Goal: Task Accomplishment & Management: Complete application form

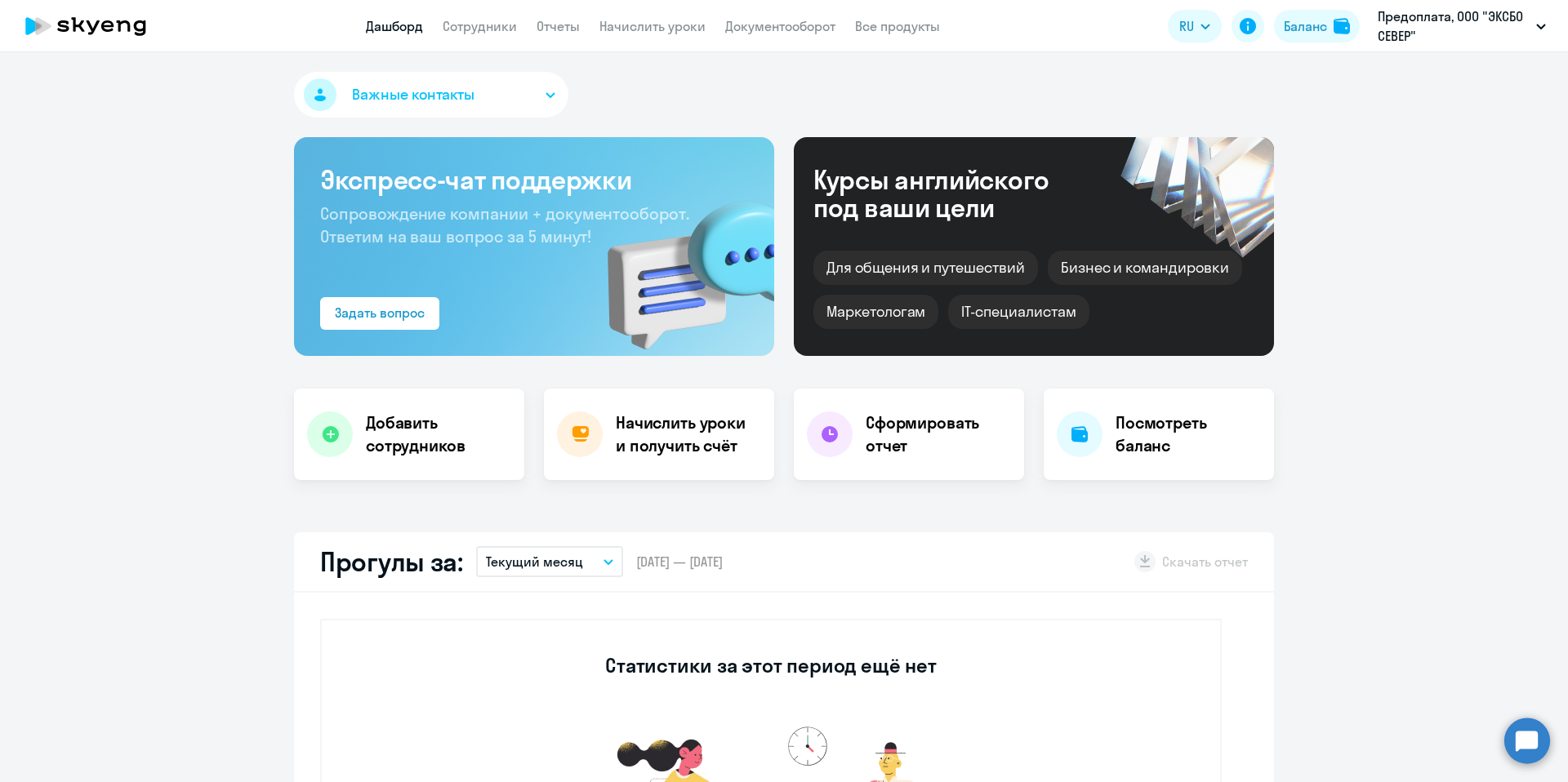
select select "30"
click at [489, 28] on link "Сотрудники" at bounding box center [480, 26] width 74 height 16
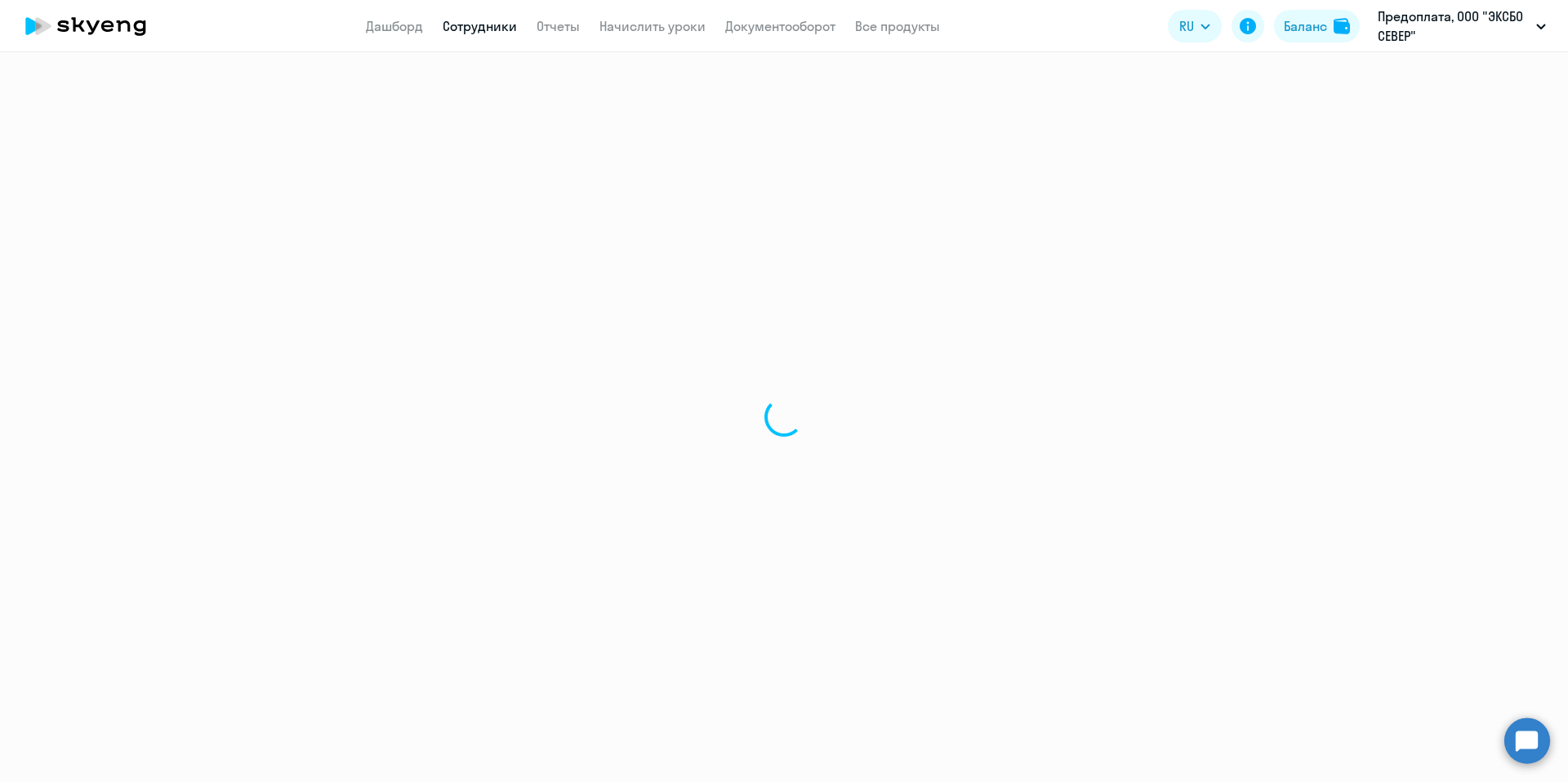
select select "30"
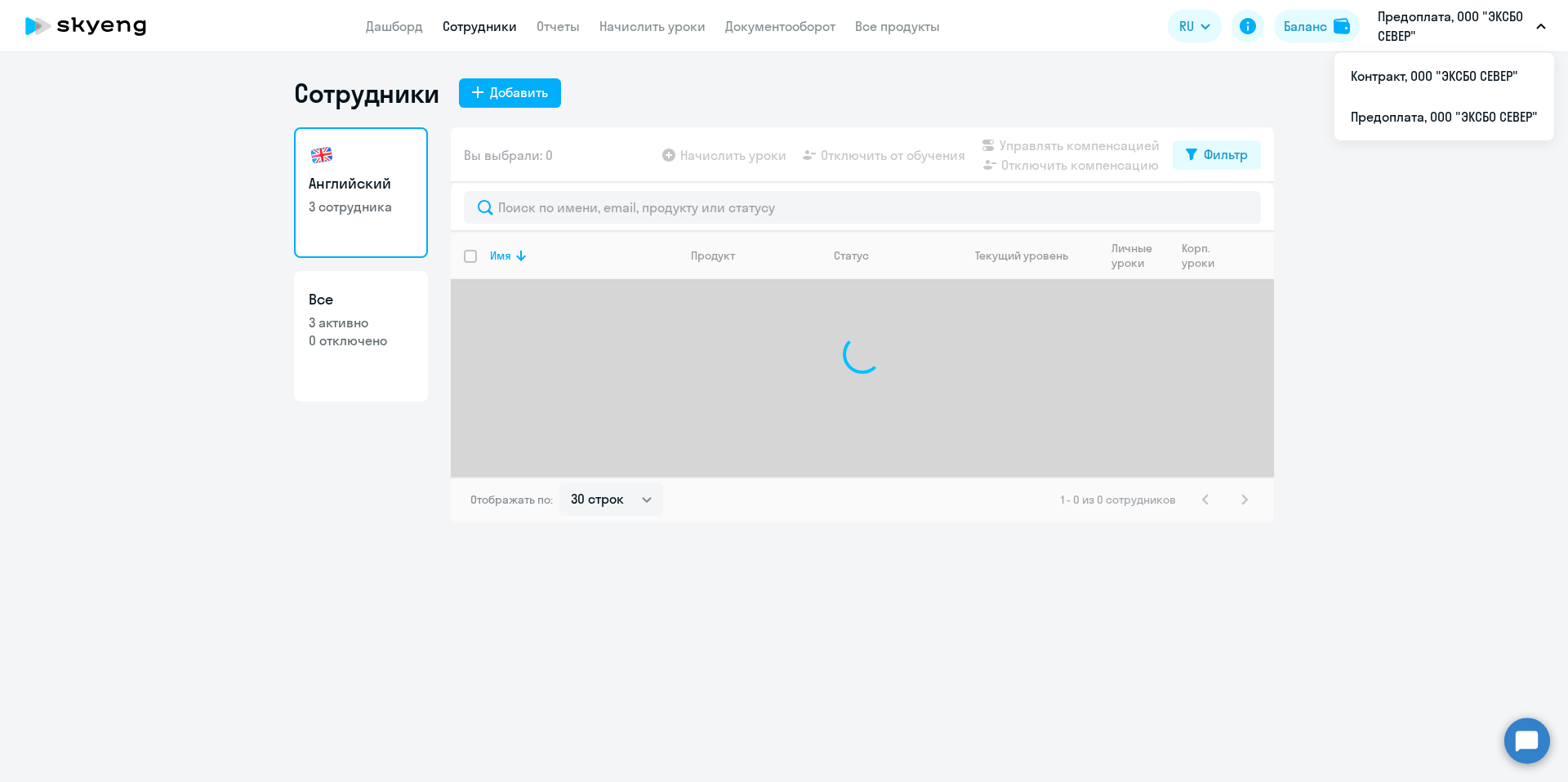
click at [1436, 18] on p "Предоплата, ООО "ЭКСБО СЕВЕР"" at bounding box center [1453, 25] width 152 height 39
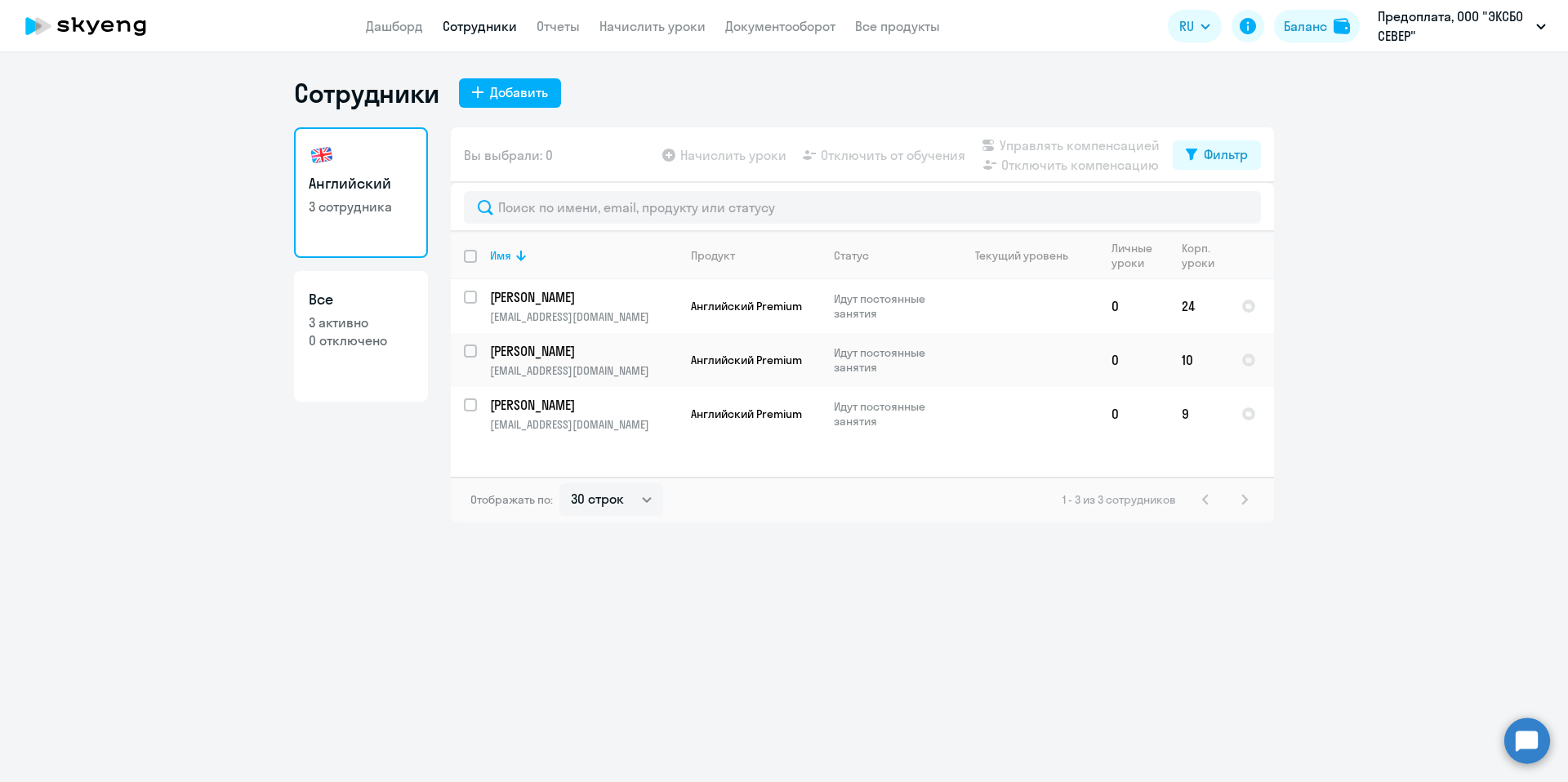
click at [1432, 30] on p "Предоплата, ООО "ЭКСБО СЕВЕР"" at bounding box center [1453, 25] width 152 height 39
click at [1406, 84] on li "Контракт, ООО "ЭКСБО СЕВЕР"" at bounding box center [1444, 75] width 220 height 41
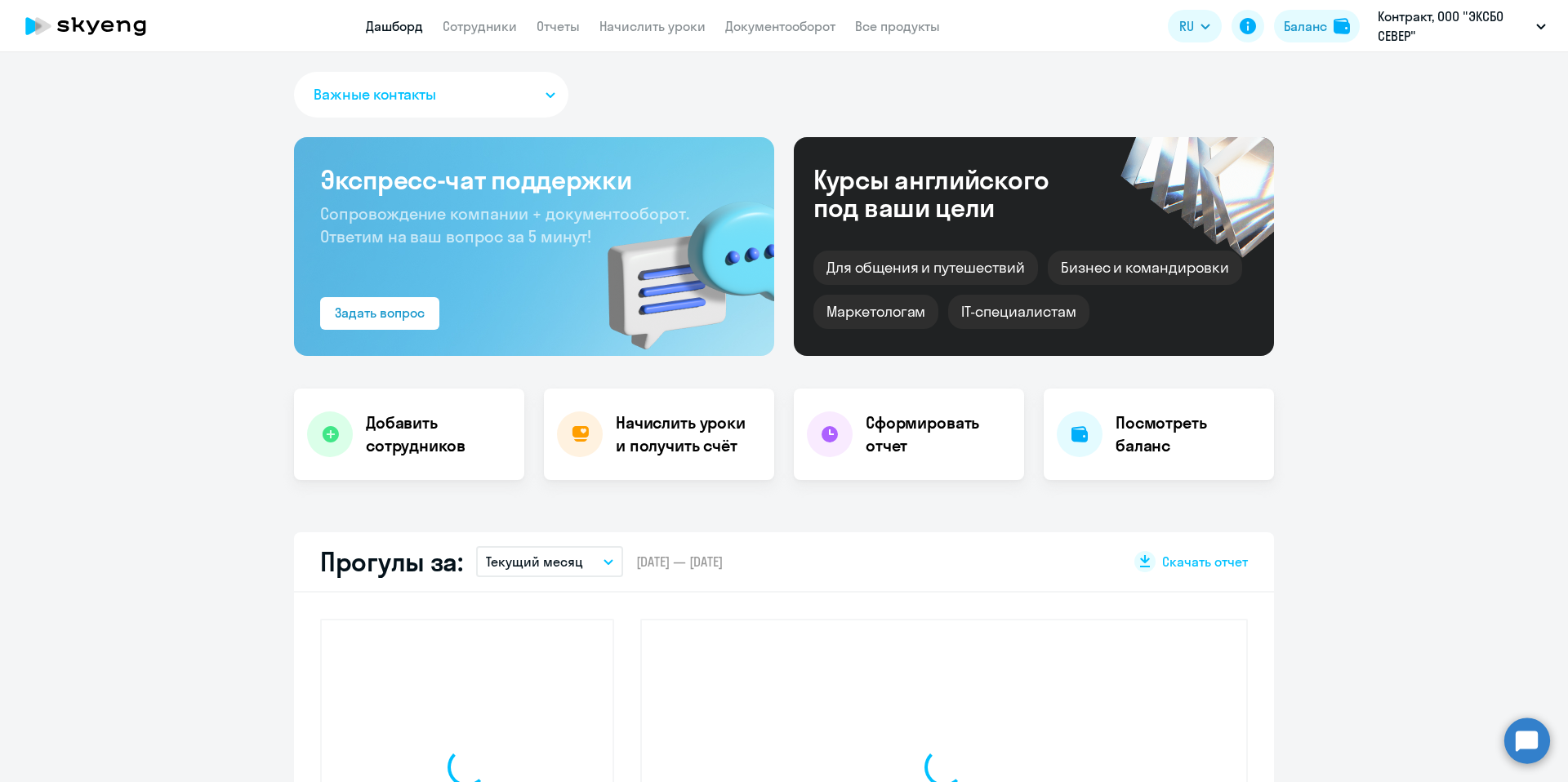
select select "30"
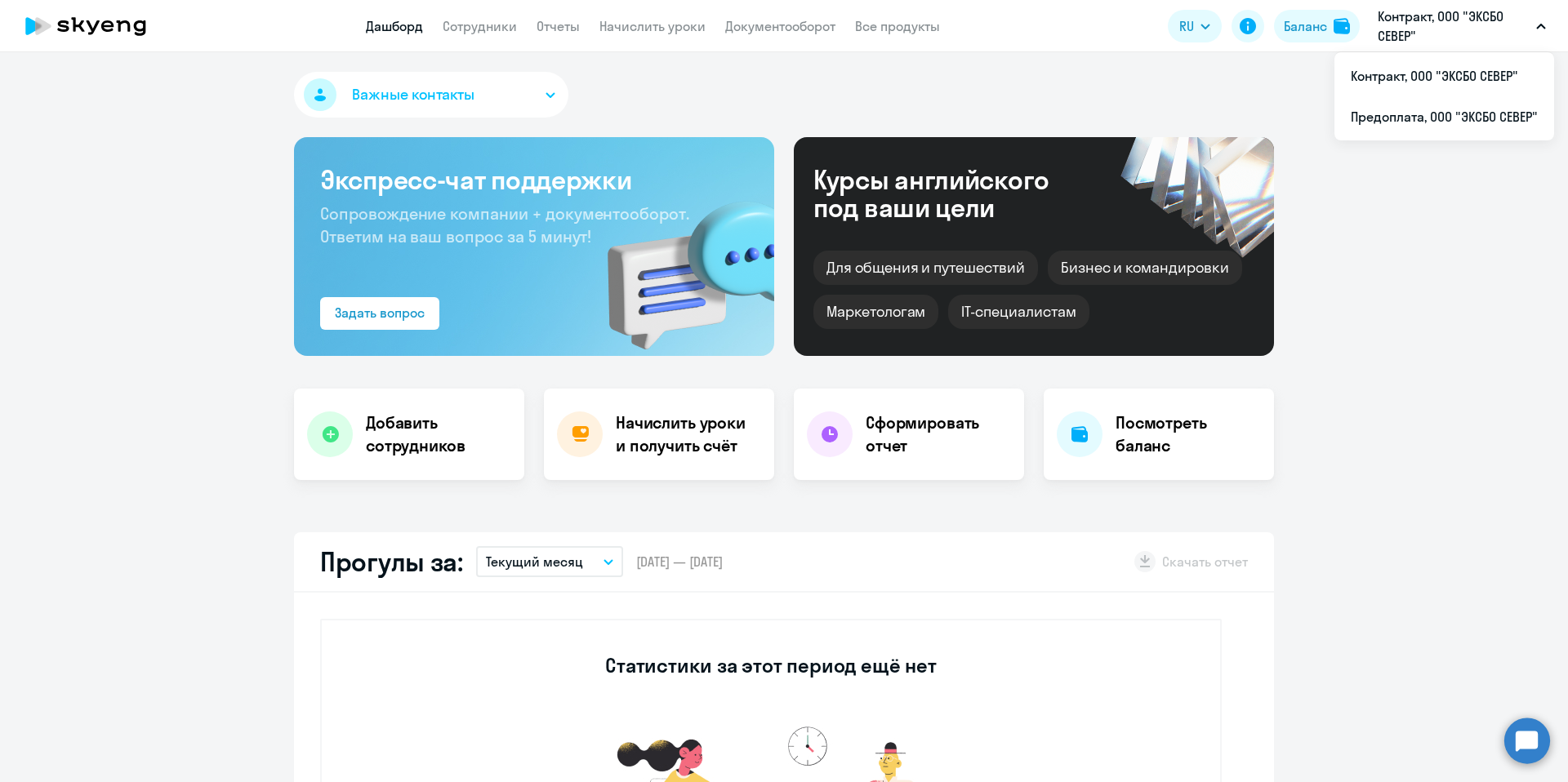
click at [1436, 44] on p "Контракт, ООО "ЭКСБО СЕВЕР"" at bounding box center [1453, 25] width 152 height 39
click at [1398, 110] on li "Предоплата, ООО "ЭКСБО СЕВЕР"" at bounding box center [1444, 116] width 220 height 41
click at [409, 437] on h4 "Добавить сотрудников" at bounding box center [438, 435] width 145 height 45
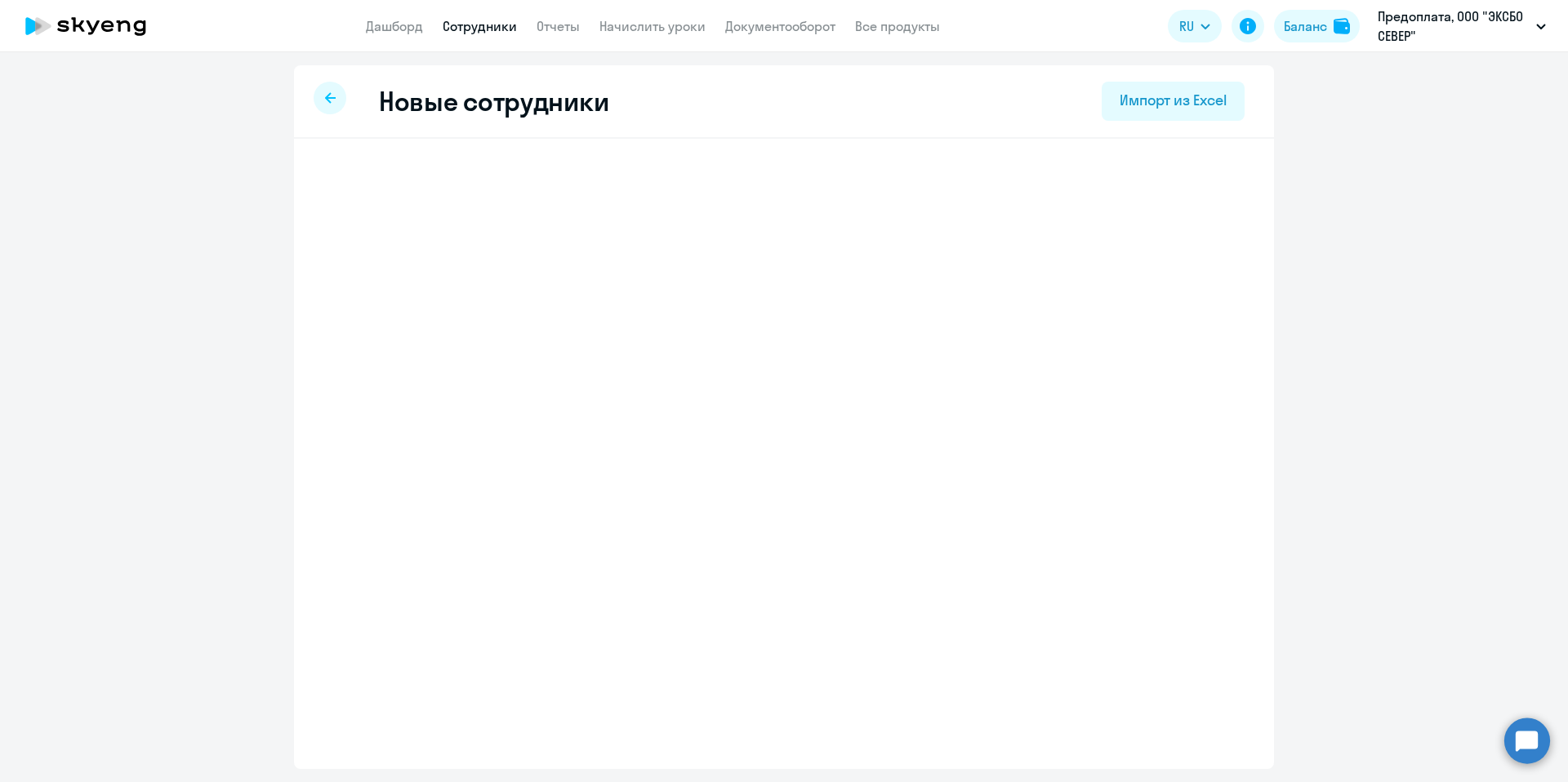
select select "english_adult_not_native_speaker_premium"
select select "3"
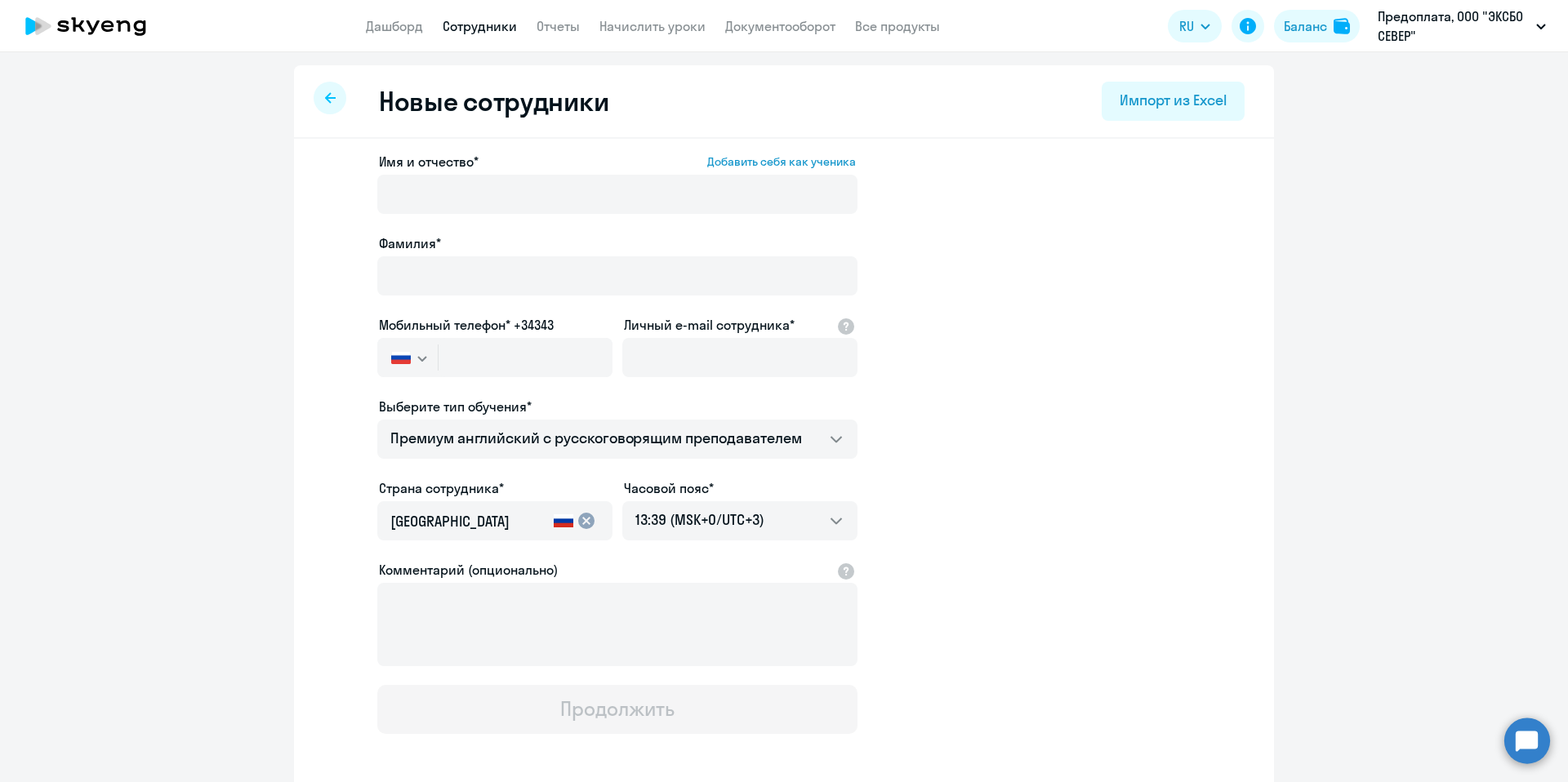
click at [325, 101] on icon at bounding box center [330, 98] width 11 height 11
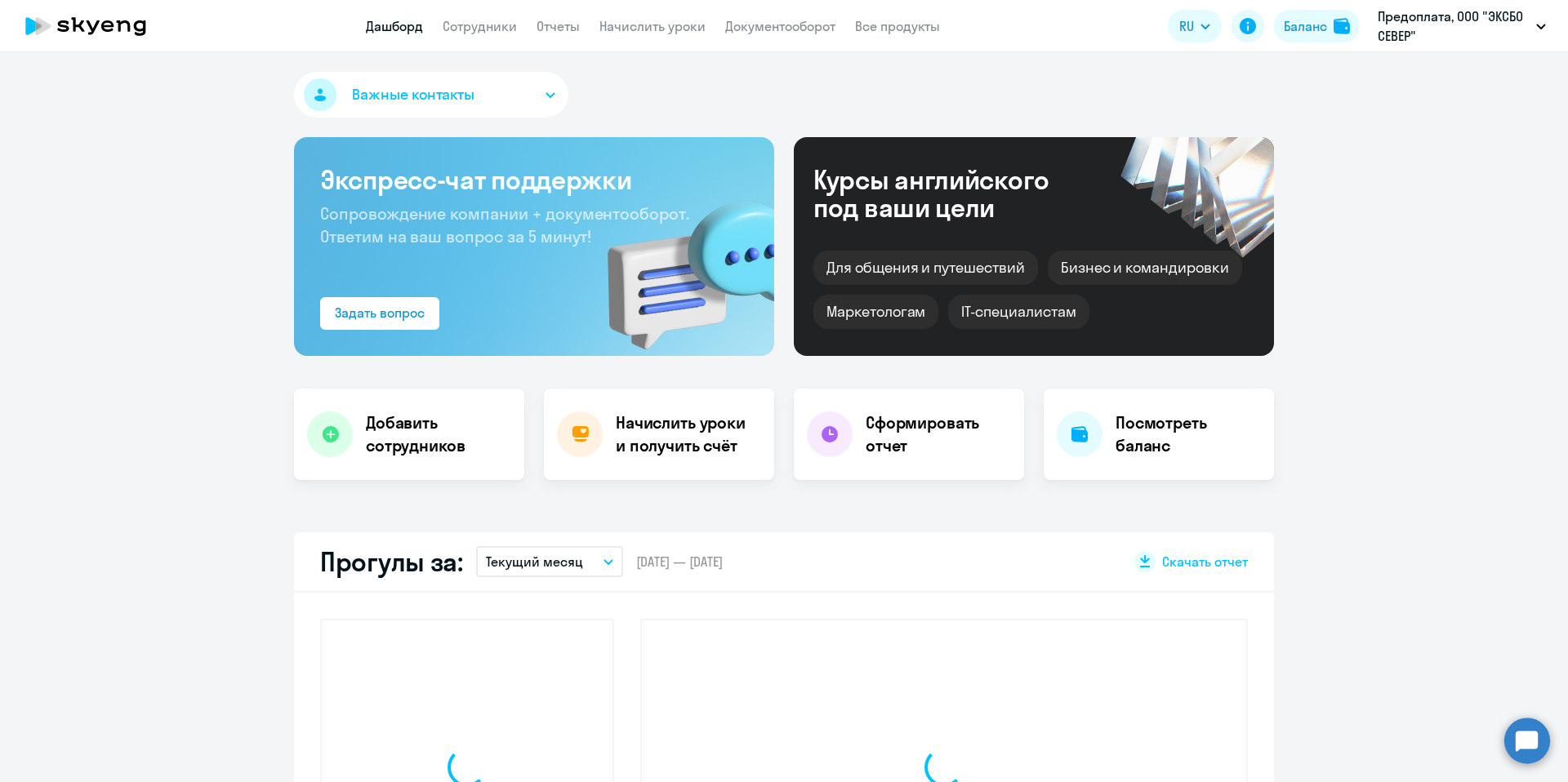
select select "30"
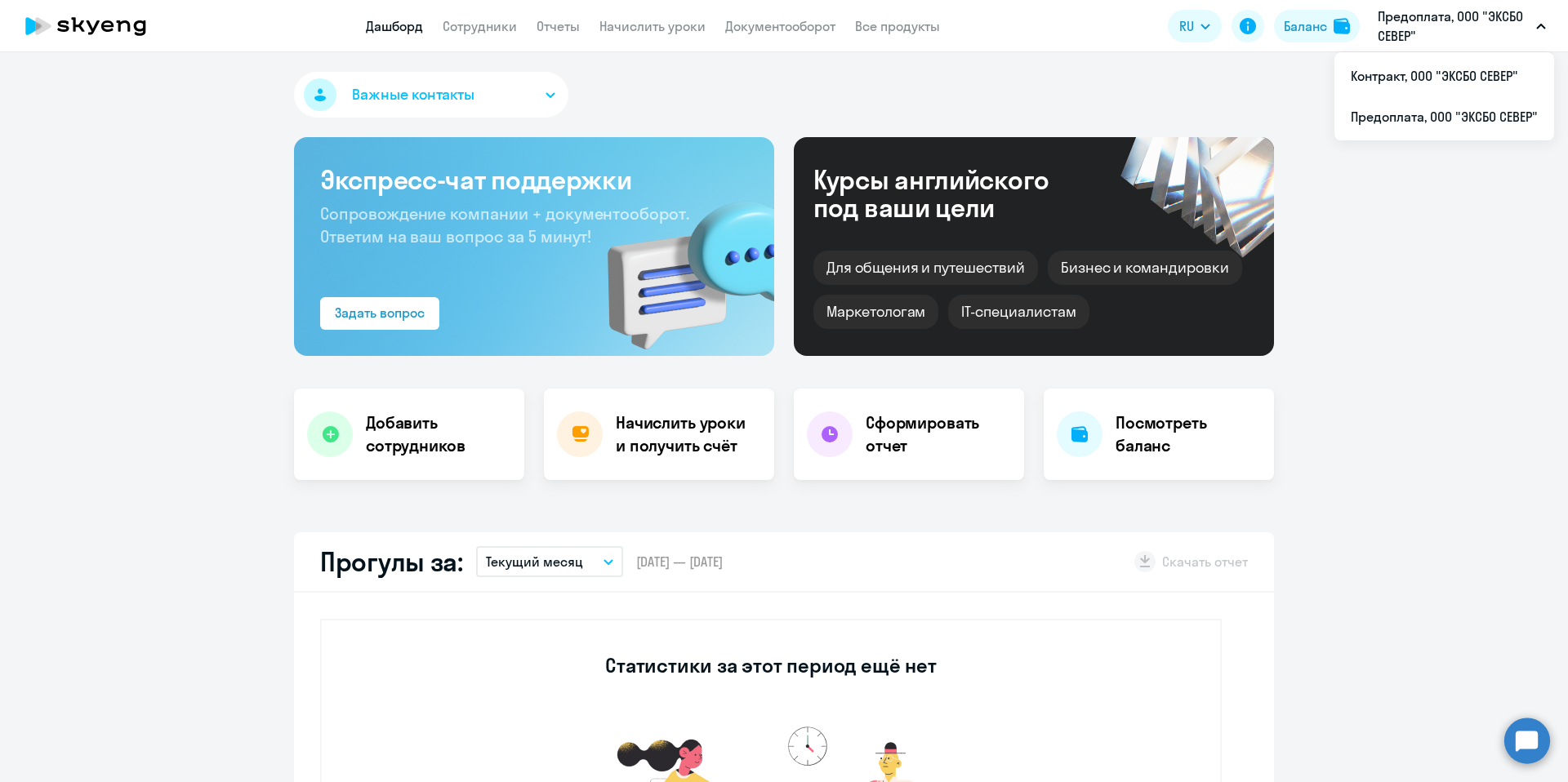
click at [1488, 31] on p "Предоплата, ООО "ЭКСБО СЕВЕР"" at bounding box center [1453, 25] width 152 height 39
click at [1447, 47] on app-header "Дашборд Сотрудники Отчеты Начислить уроки Документооборот Все продукты Дашборд …" at bounding box center [784, 26] width 1568 height 53
click at [1443, 30] on p "Предоплата, ООО "ЭКСБО СЕВЕР"" at bounding box center [1453, 25] width 152 height 39
click at [1444, 31] on p "Предоплата, ООО "ЭКСБО СЕВЕР"" at bounding box center [1453, 25] width 152 height 39
click at [1419, 73] on li "Контракт, ООО "ЭКСБО СЕВЕР"" at bounding box center [1444, 75] width 220 height 41
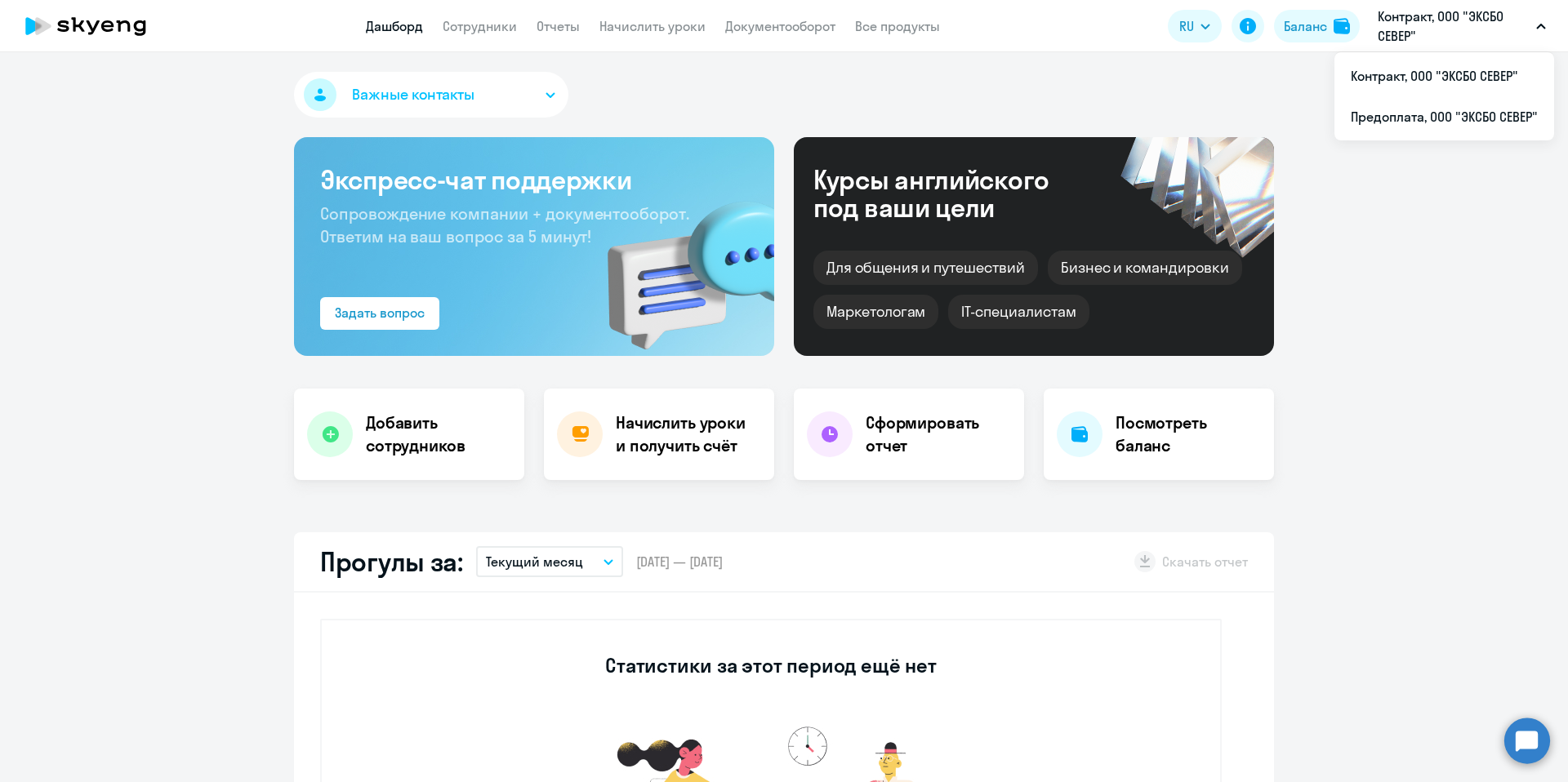
click at [1439, 21] on p "Контракт, ООО "ЭКСБО СЕВЕР"" at bounding box center [1453, 25] width 152 height 39
click at [1404, 28] on p "Контракт, ООО "ЭКСБО СЕВЕР"" at bounding box center [1453, 25] width 152 height 39
click at [1402, 34] on p "Контракт, ООО "ЭКСБО СЕВЕР"" at bounding box center [1453, 25] width 152 height 39
click at [1387, 109] on li "Предоплата, ООО "ЭКСБО СЕВЕР"" at bounding box center [1444, 116] width 220 height 41
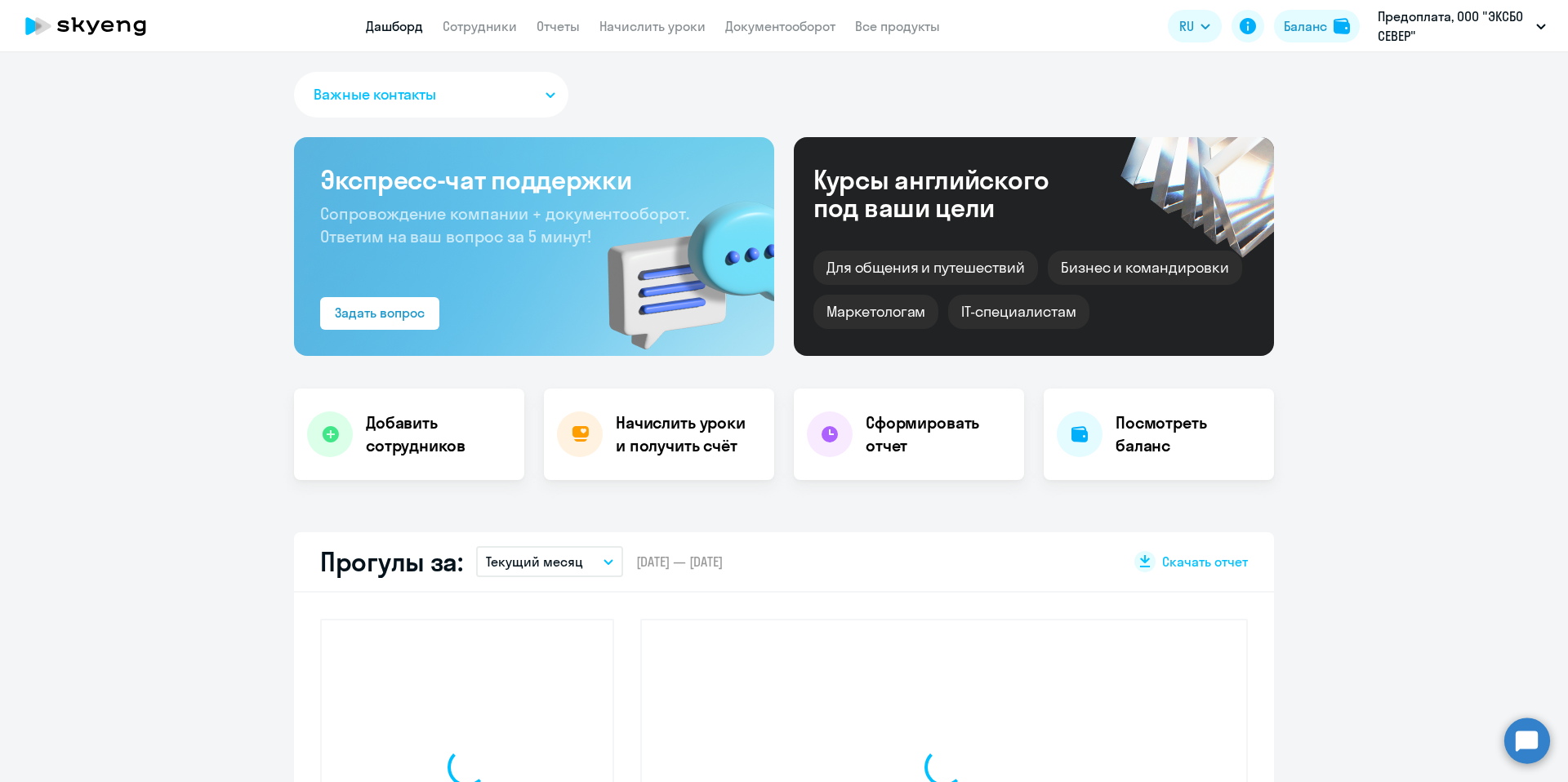
select select "30"
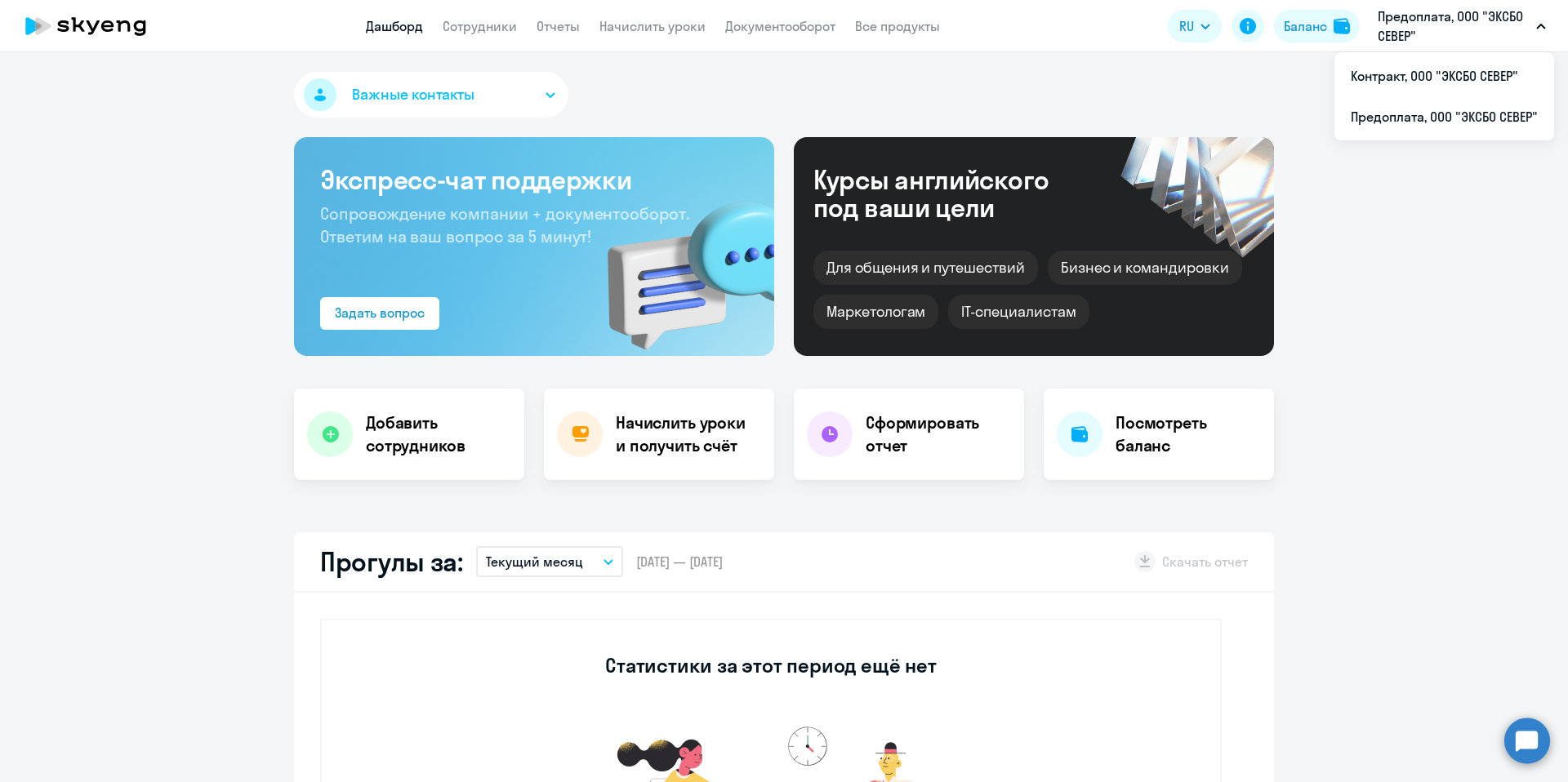
click at [1463, 41] on p "Предоплата, ООО "ЭКСБО СЕВЕР"" at bounding box center [1453, 25] width 152 height 39
click at [1413, 28] on p "Предоплата, ООО "ЭКСБО СЕВЕР"" at bounding box center [1453, 25] width 152 height 39
click at [1409, 35] on p "Предоплата, ООО "ЭКСБО СЕВЕР"" at bounding box center [1453, 25] width 152 height 39
click at [1397, 73] on li "Контракт, ООО "ЭКСБО СЕВЕР"" at bounding box center [1444, 75] width 220 height 41
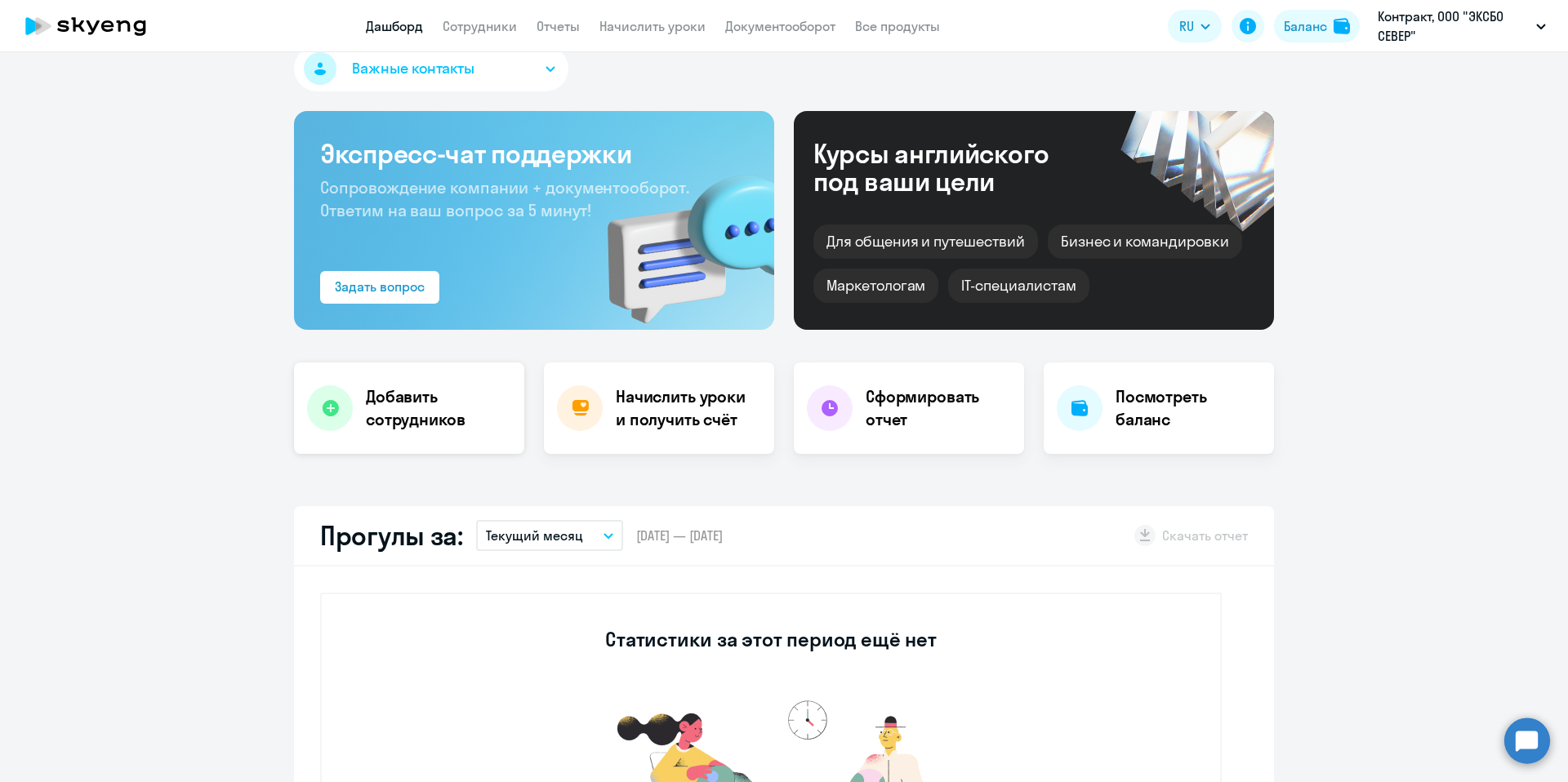
scroll to position [30, 0]
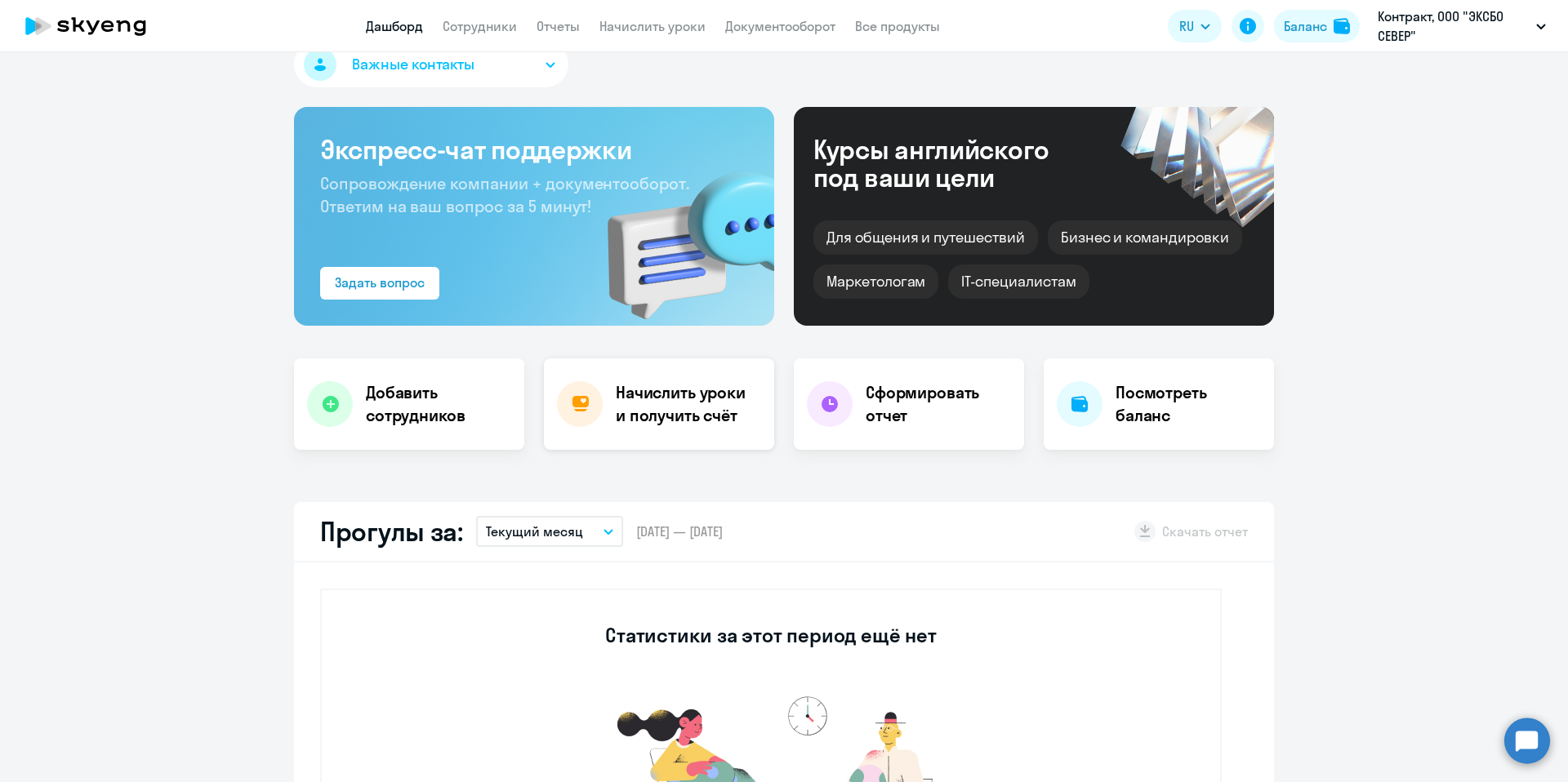
click at [701, 420] on h4 "Начислить уроки и получить счёт" at bounding box center [686, 404] width 142 height 45
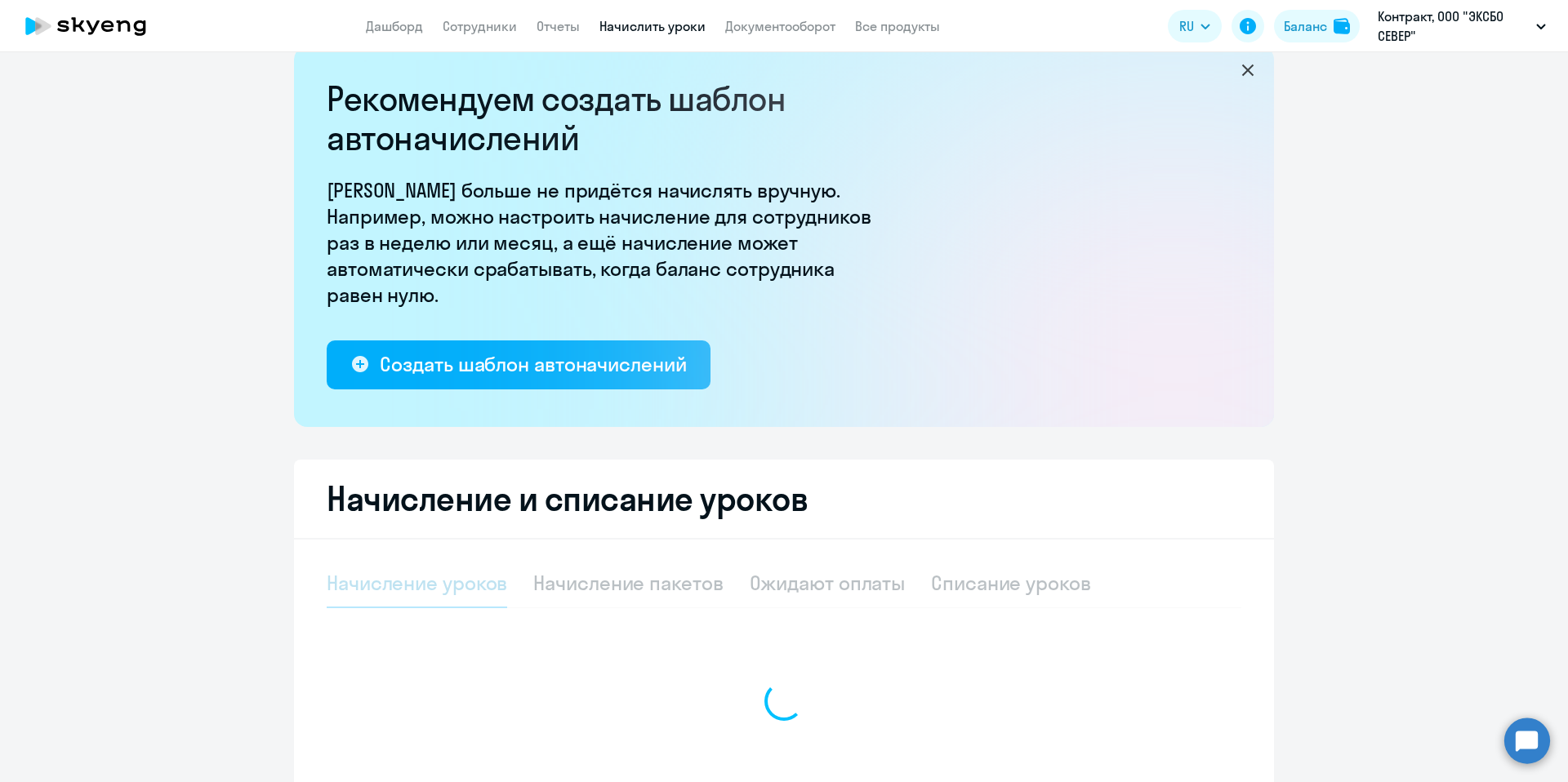
select select "10"
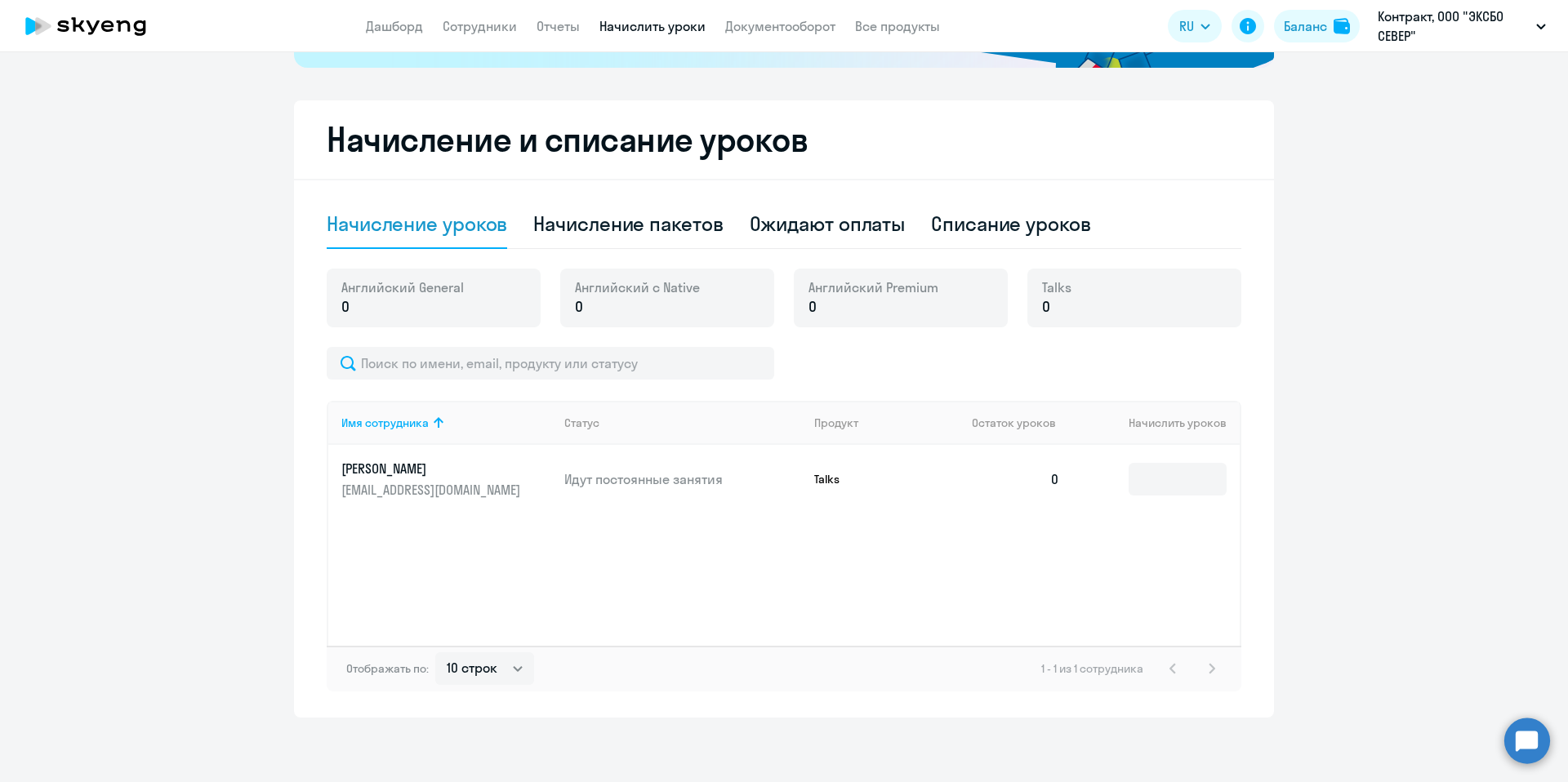
scroll to position [390, 0]
click at [362, 487] on p "[EMAIL_ADDRESS][DOMAIN_NAME]" at bounding box center [433, 489] width 183 height 18
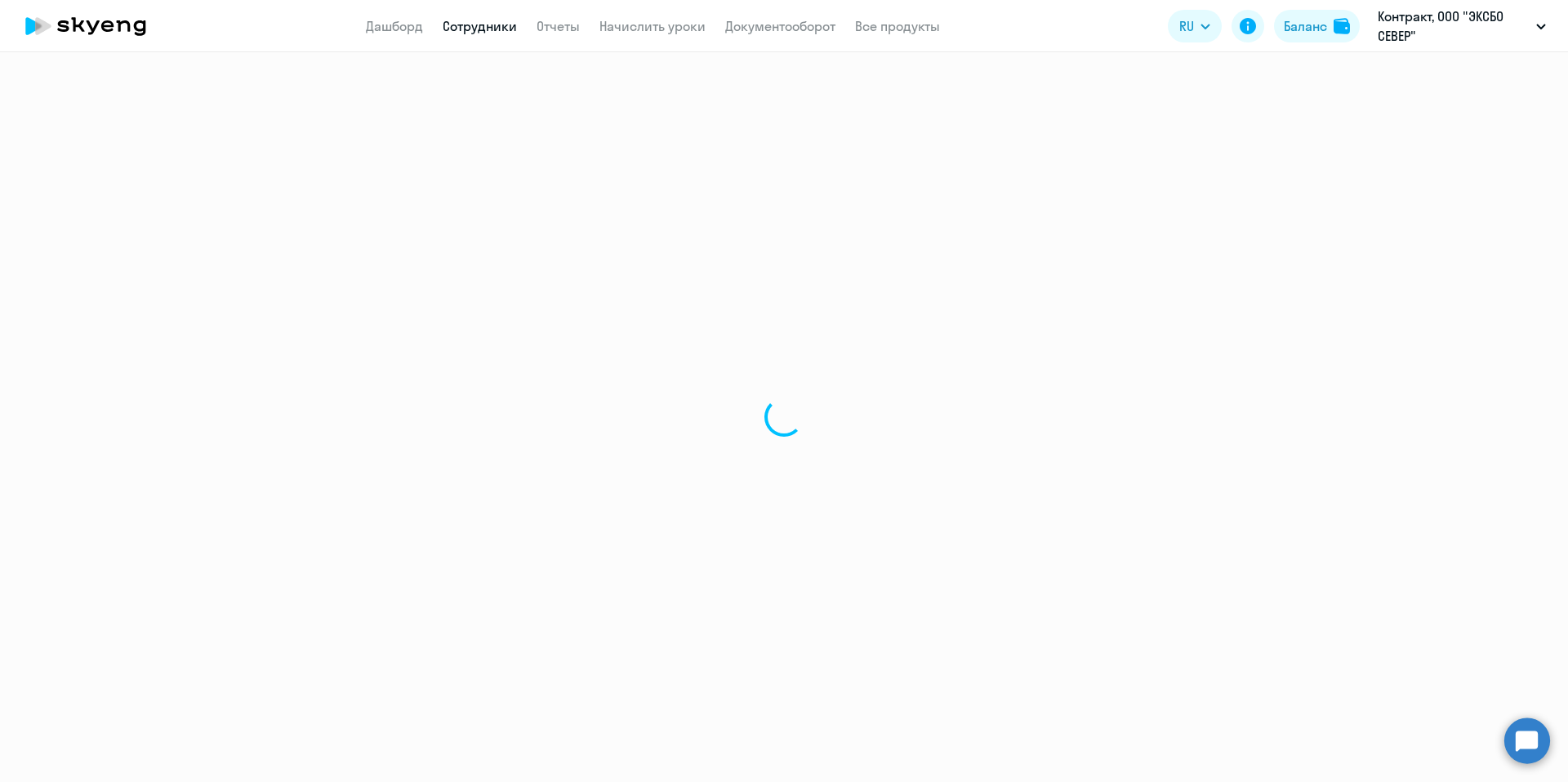
select select "english"
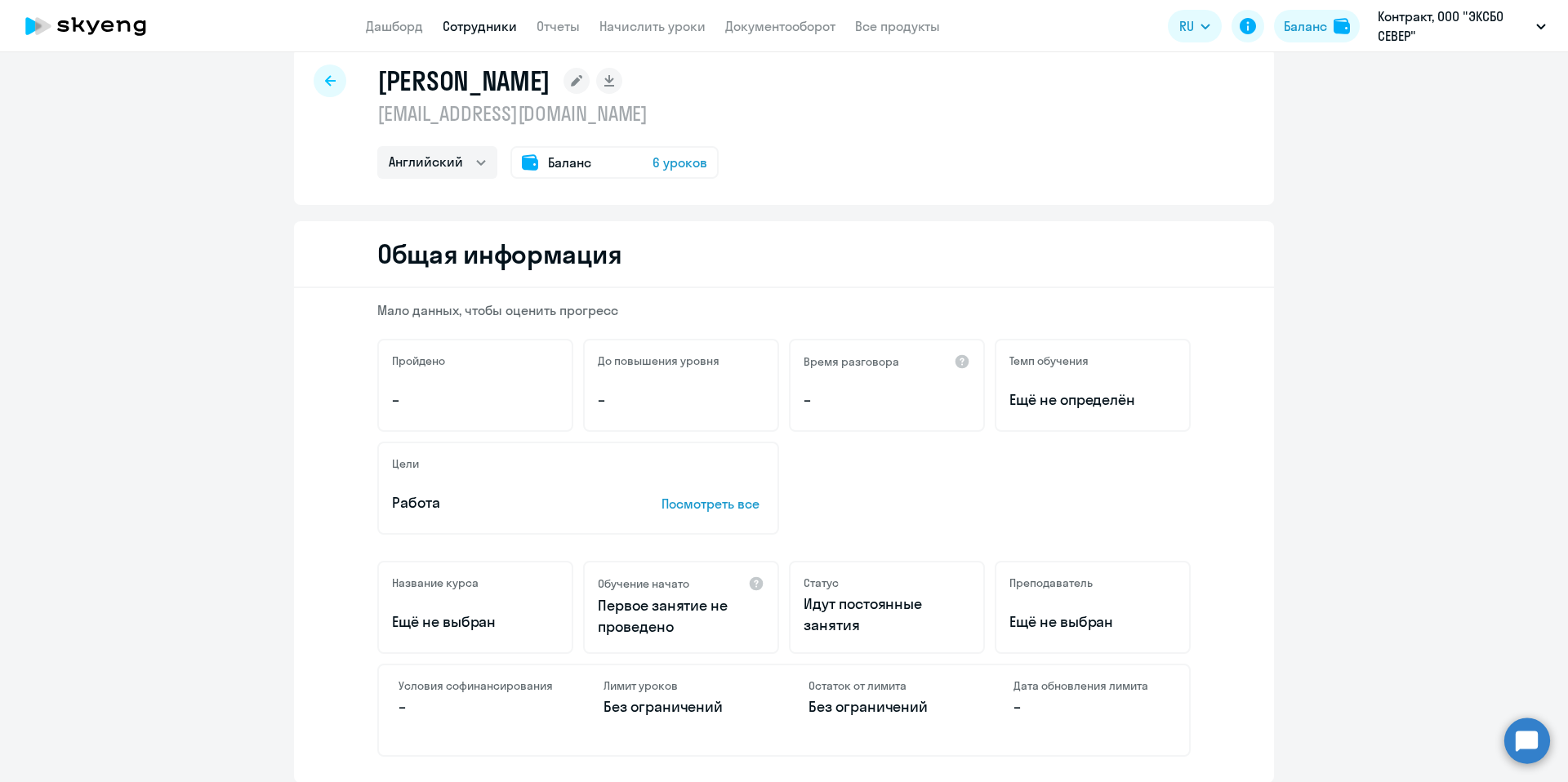
scroll to position [34, 0]
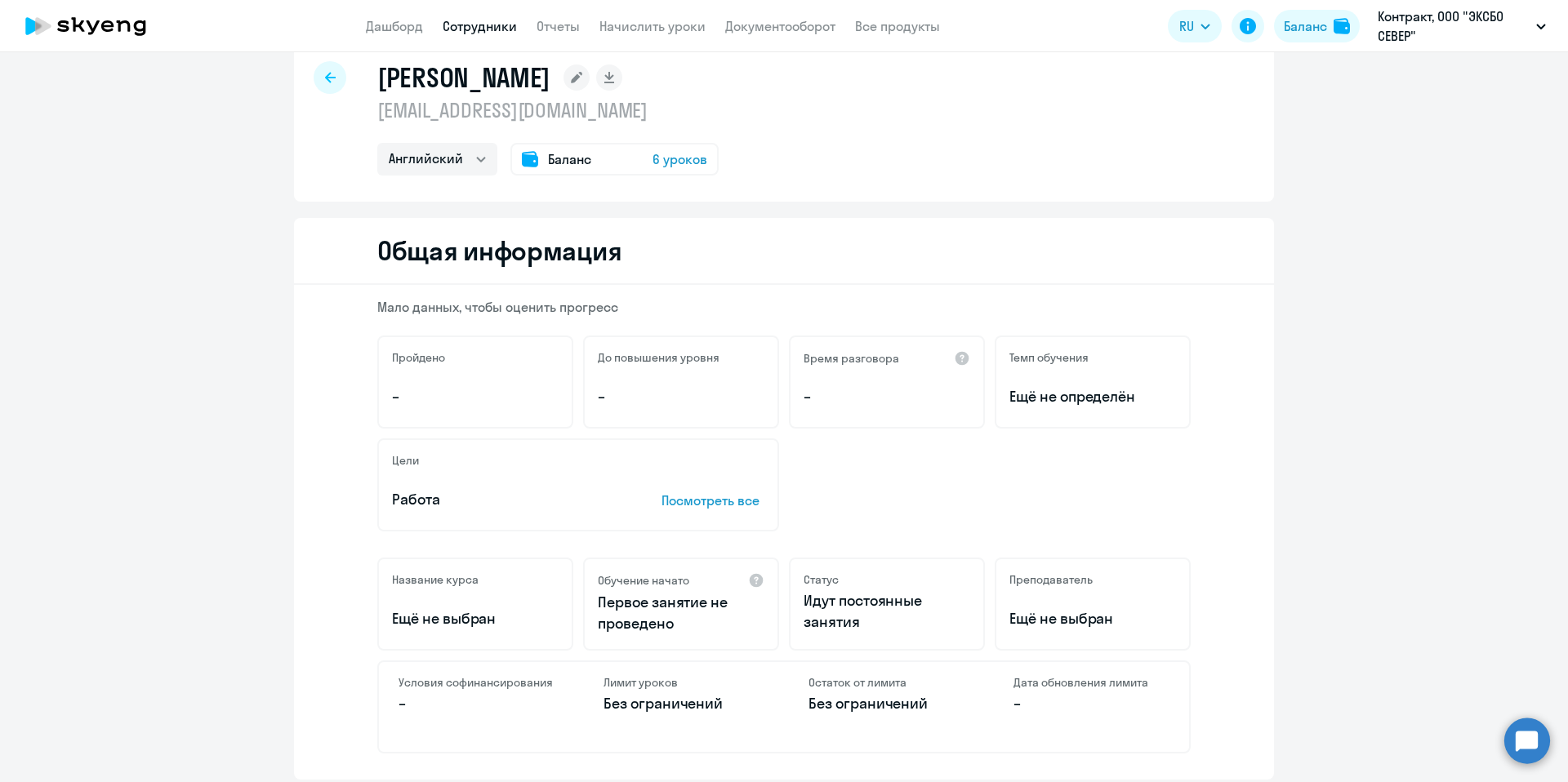
click at [701, 496] on p "Посмотреть все" at bounding box center [712, 501] width 103 height 20
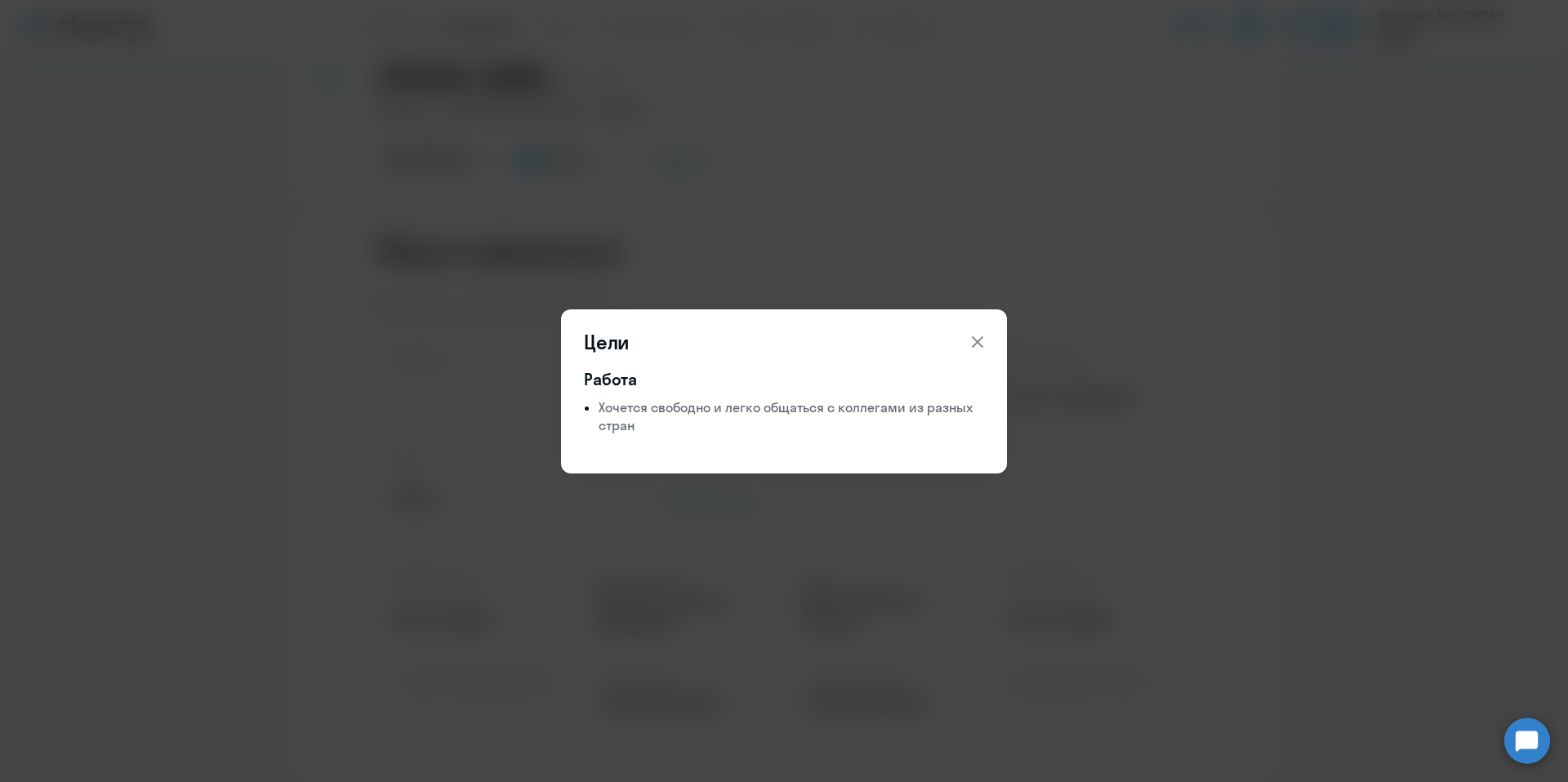
click at [984, 339] on icon at bounding box center [977, 342] width 20 height 20
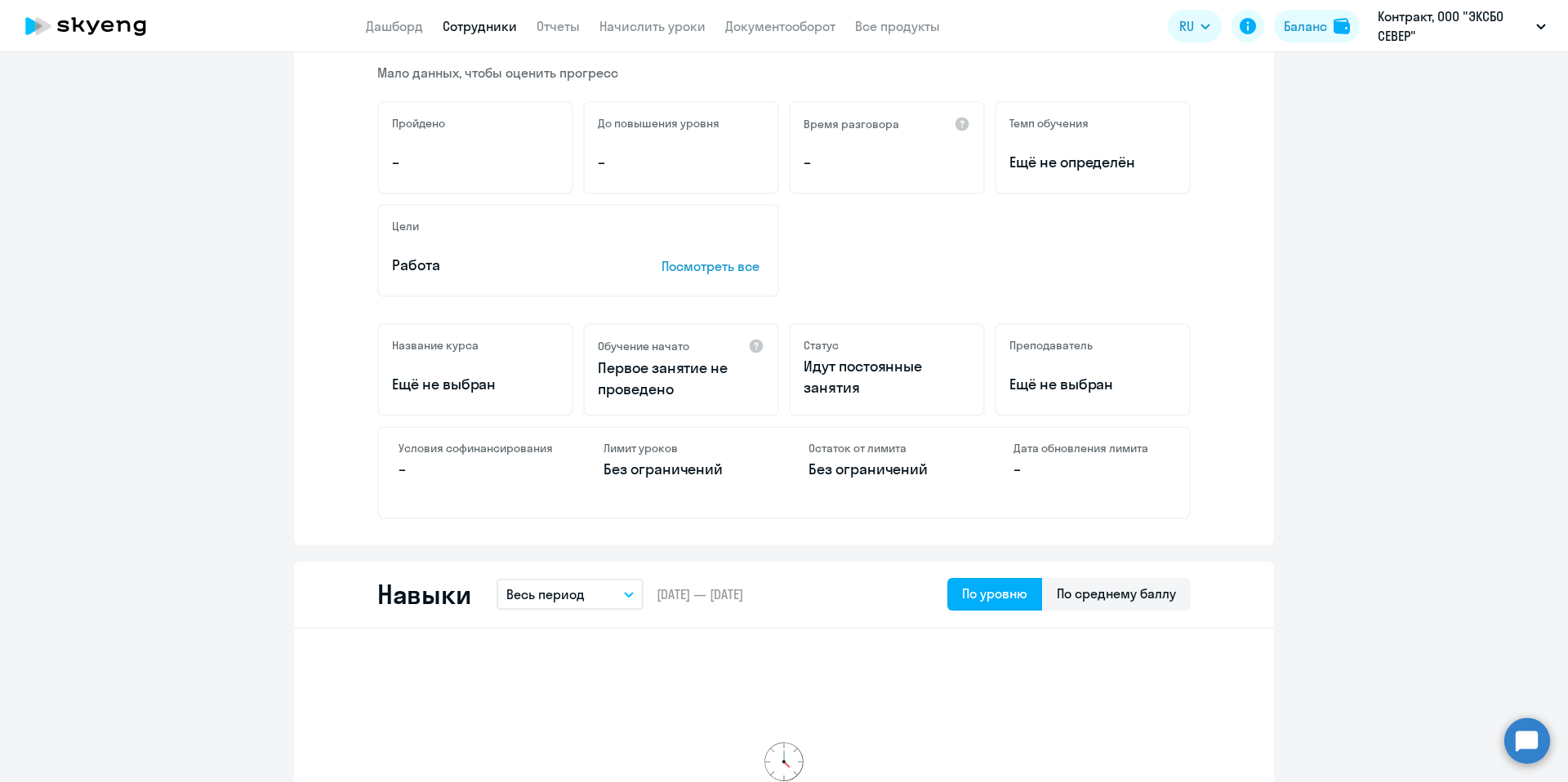
scroll to position [0, 0]
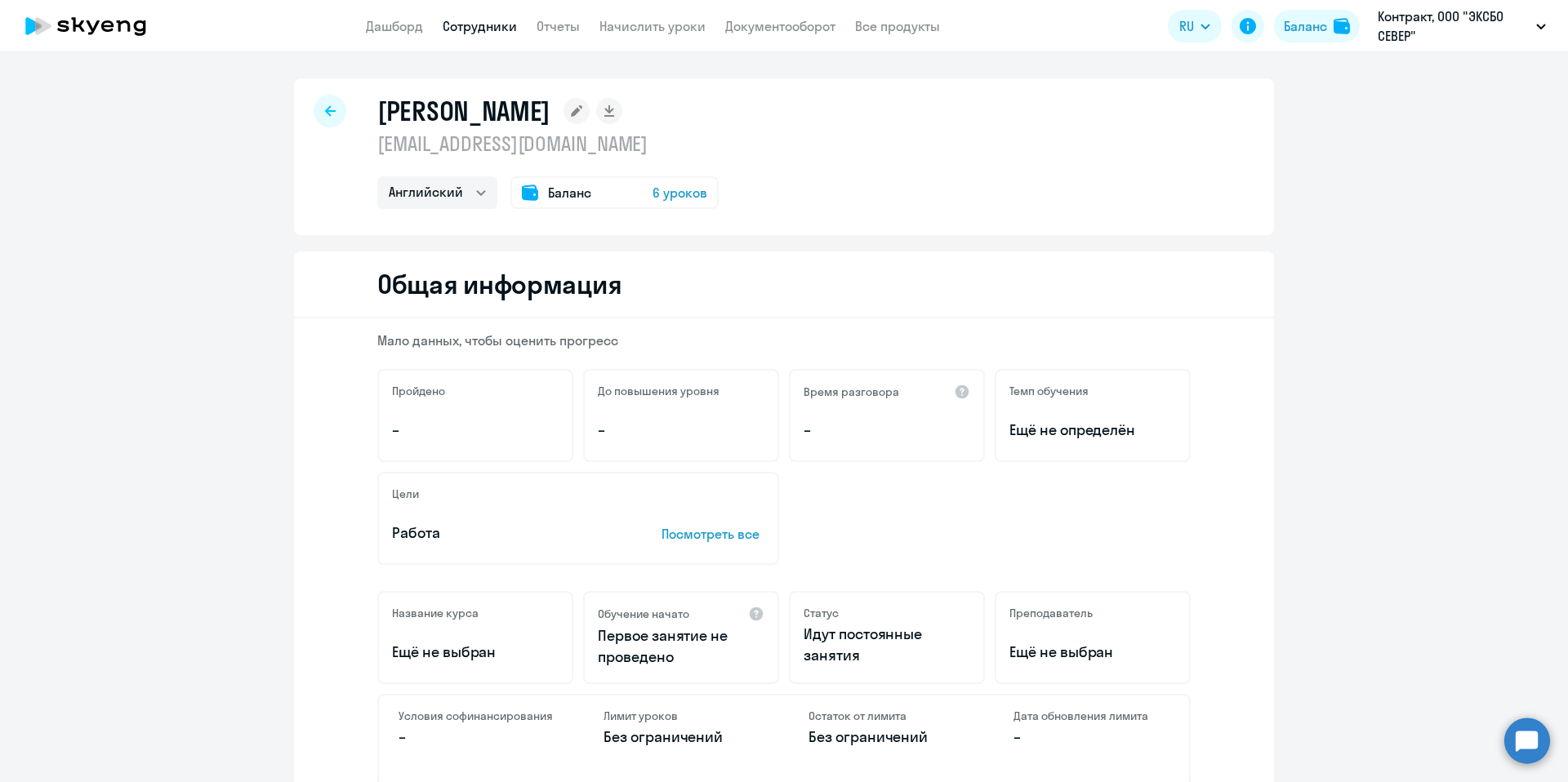
click at [343, 108] on div "[PERSON_NAME] [EMAIL_ADDRESS][DOMAIN_NAME] Английский Остальные Баланс 6 уроков" at bounding box center [784, 156] width 980 height 157
click at [329, 105] on div at bounding box center [330, 111] width 33 height 33
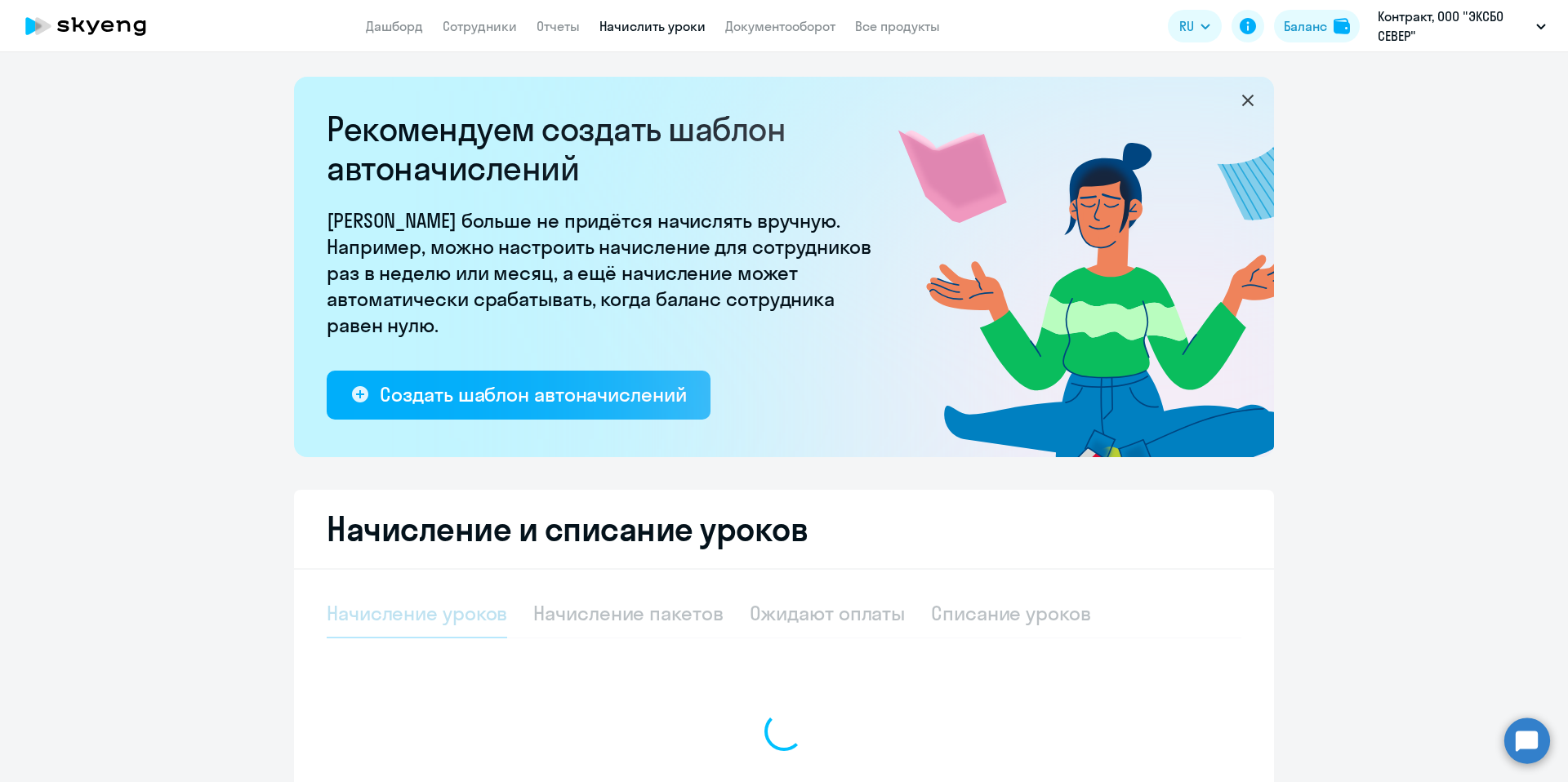
select select "10"
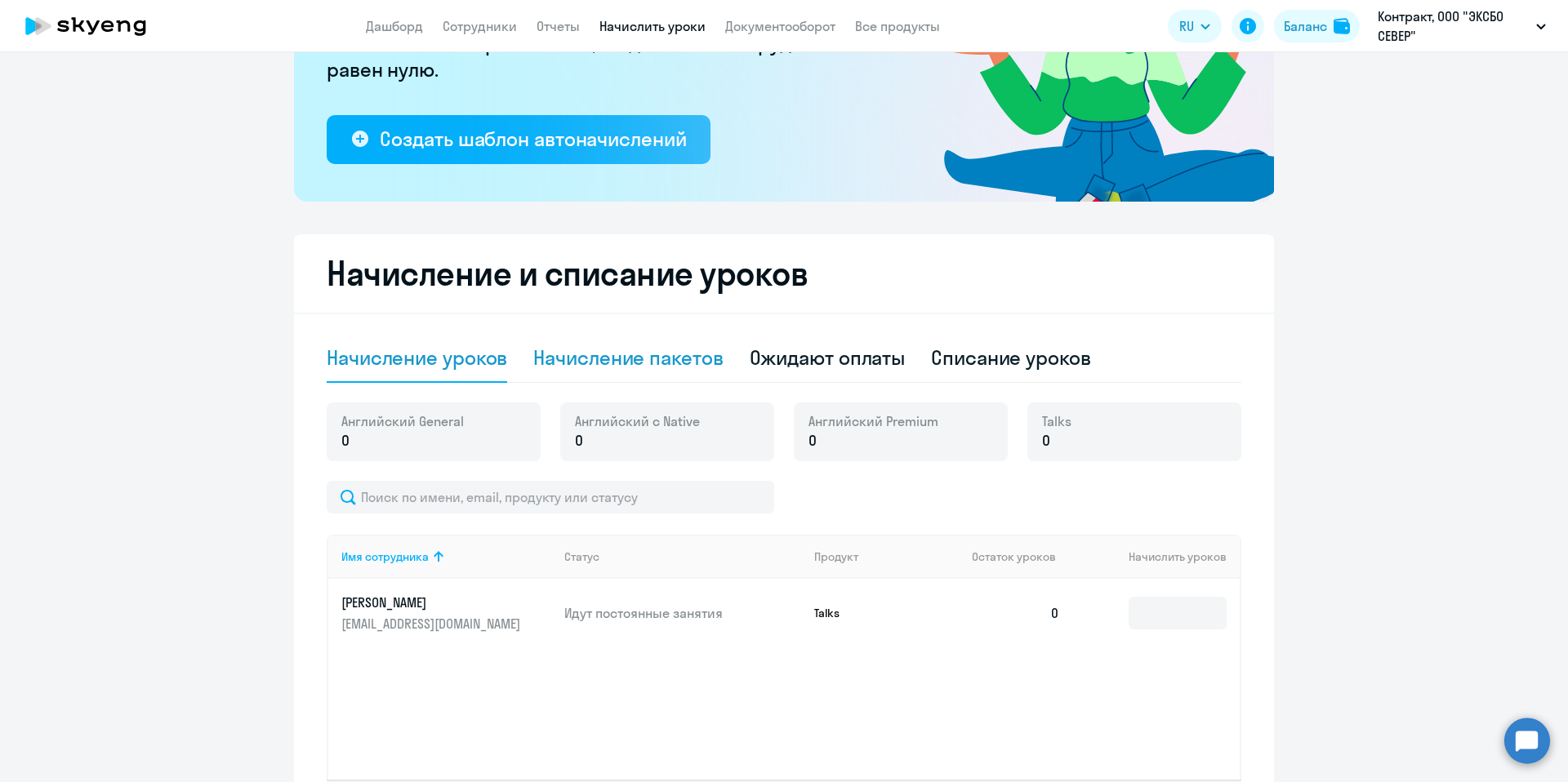
scroll to position [390, 0]
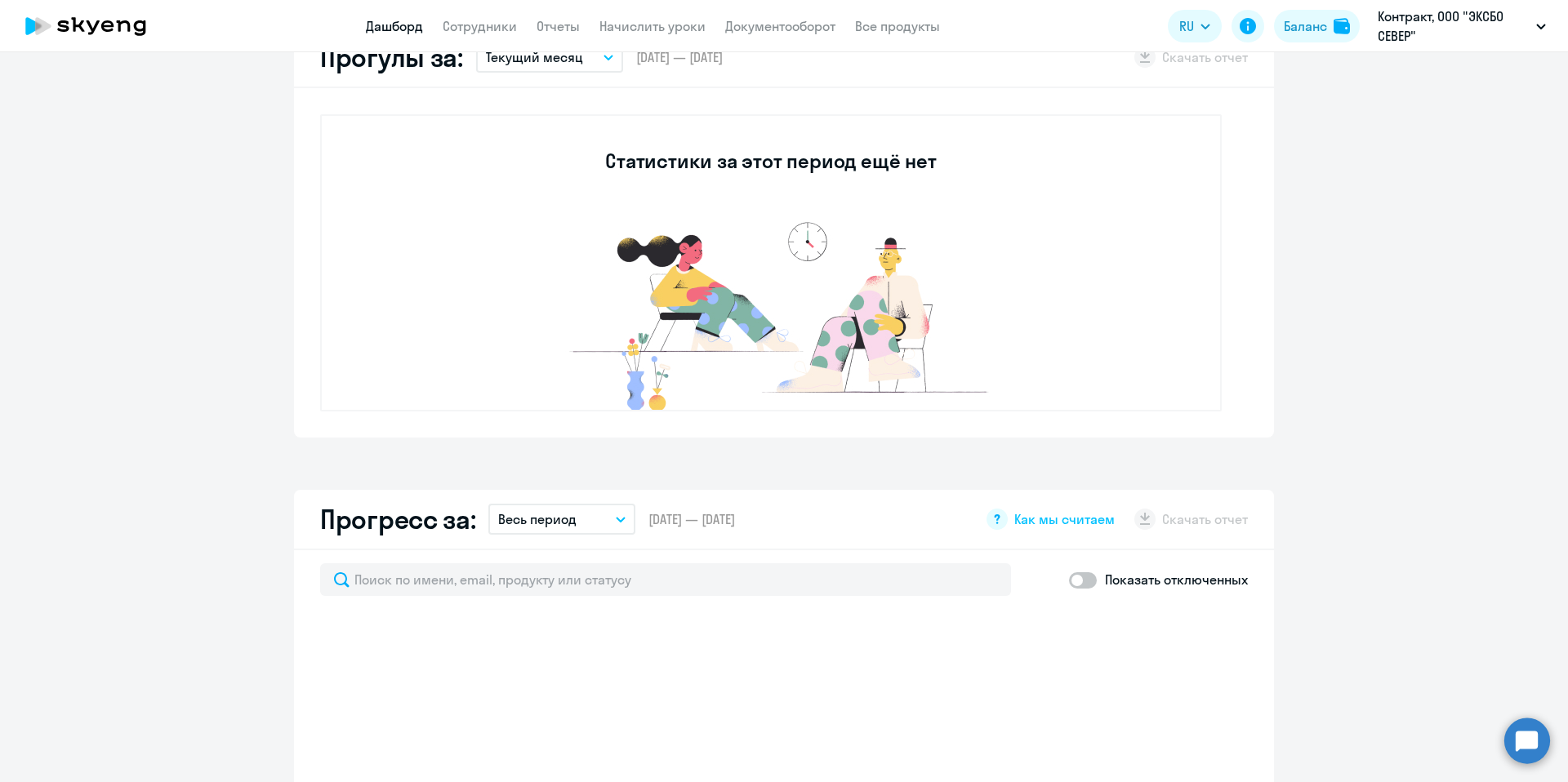
select select "30"
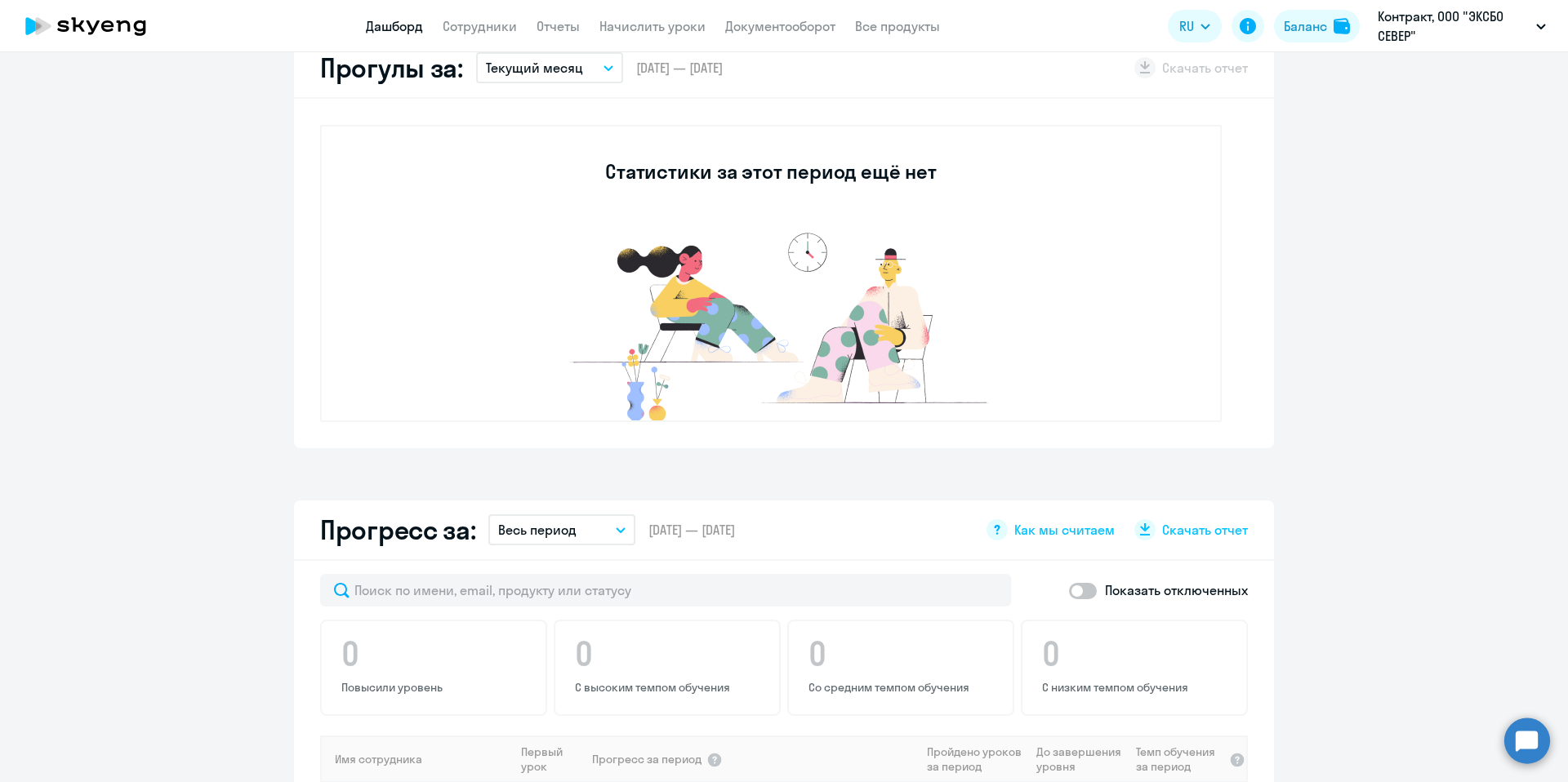
scroll to position [11, 0]
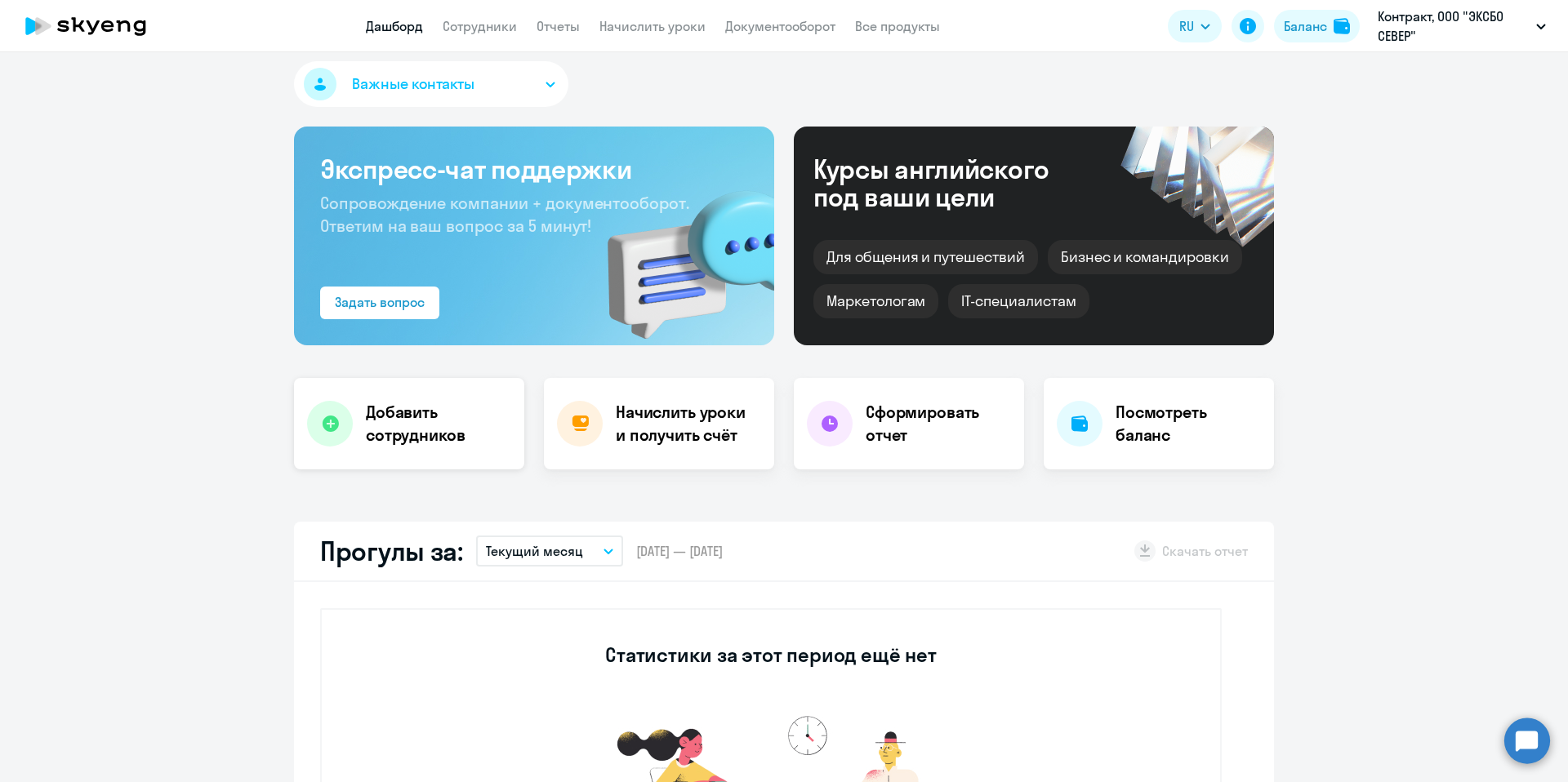
click at [380, 425] on h4 "Добавить сотрудников" at bounding box center [438, 424] width 145 height 45
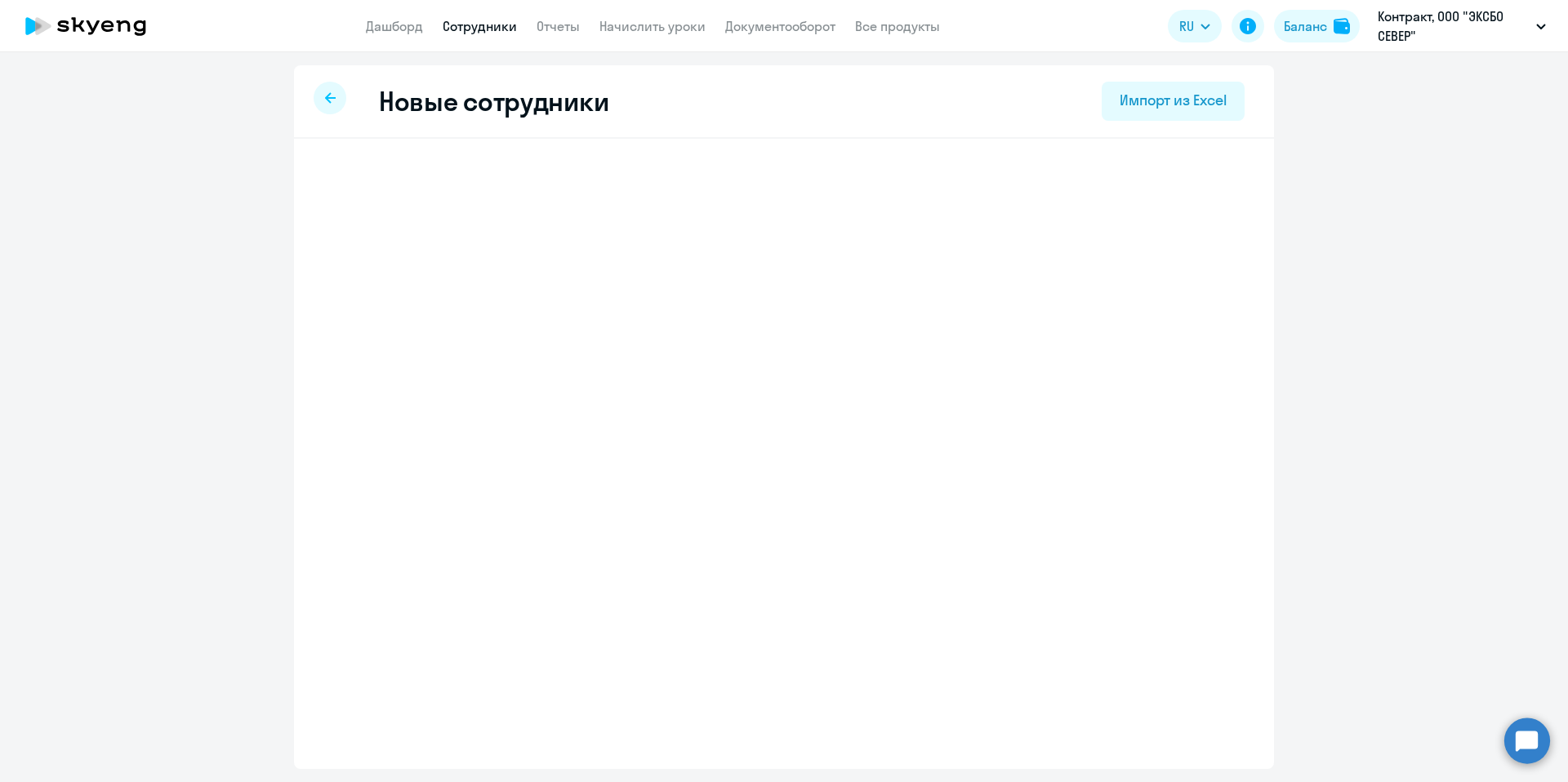
select select "screening_test"
select select "3"
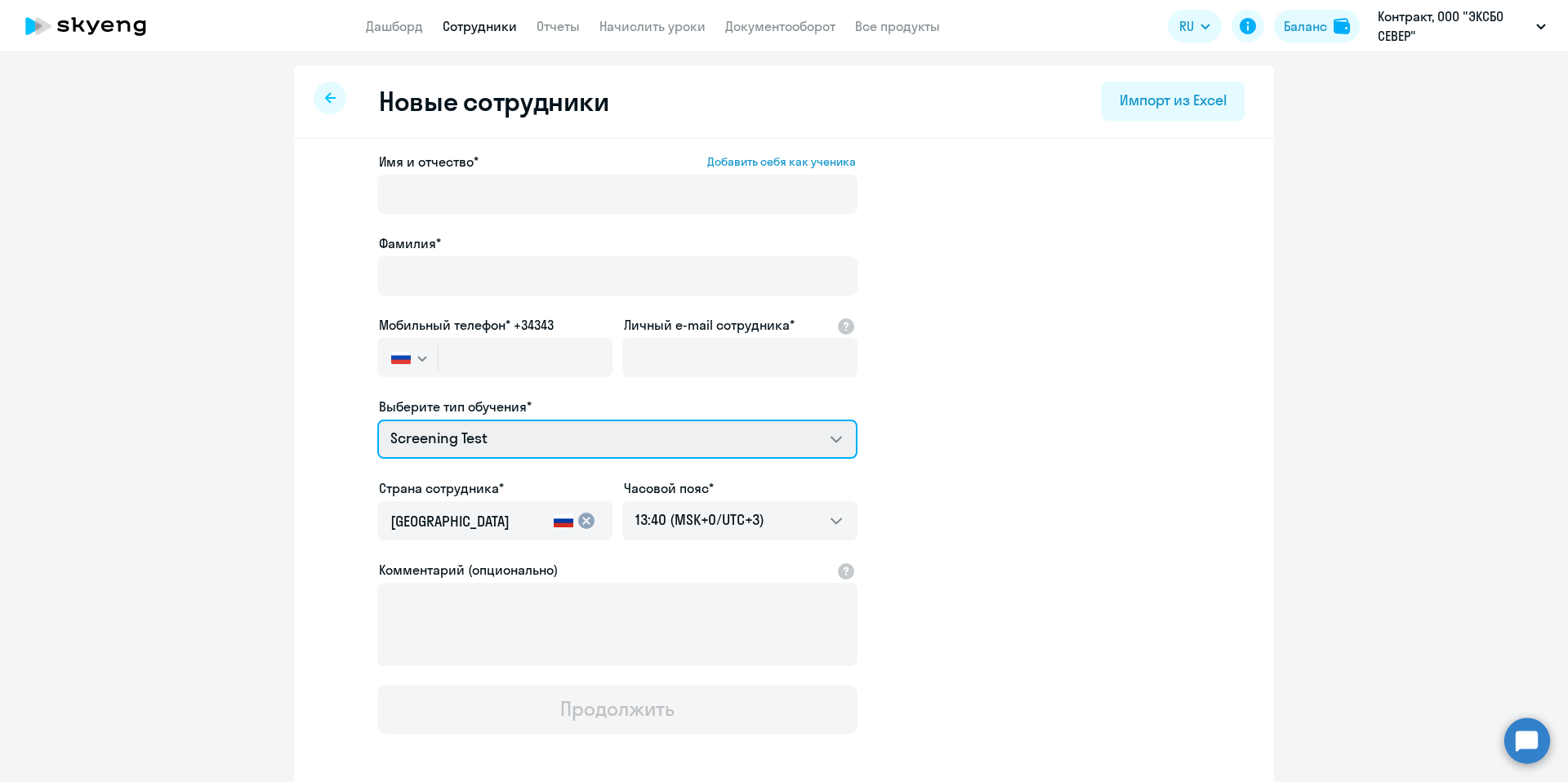
click at [548, 452] on select "Screening Test Talks 15 минутные разговоры на английском COMMON.SERVICE_TITLE.L…" at bounding box center [617, 439] width 480 height 39
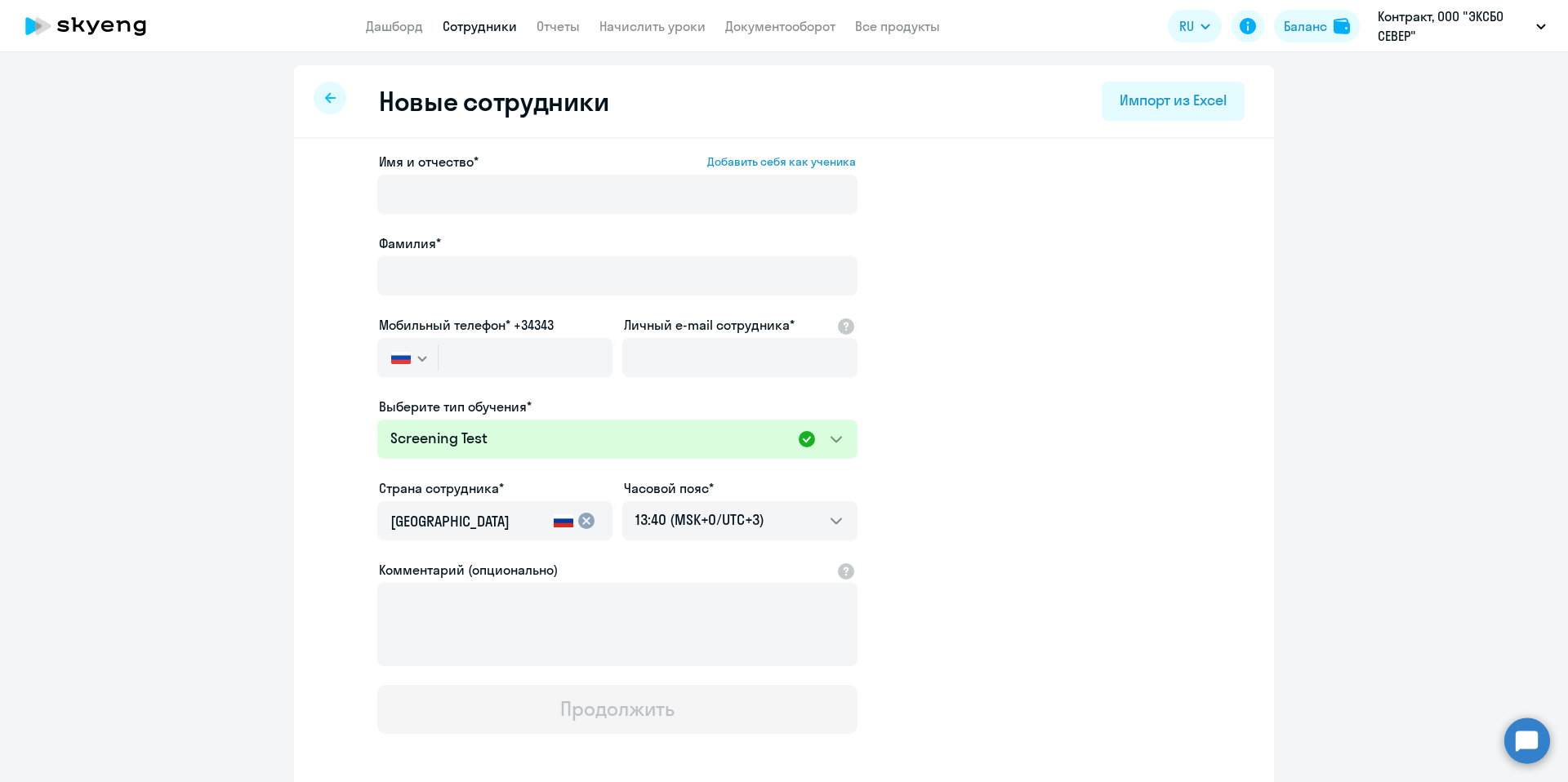
click at [314, 93] on div at bounding box center [330, 98] width 33 height 33
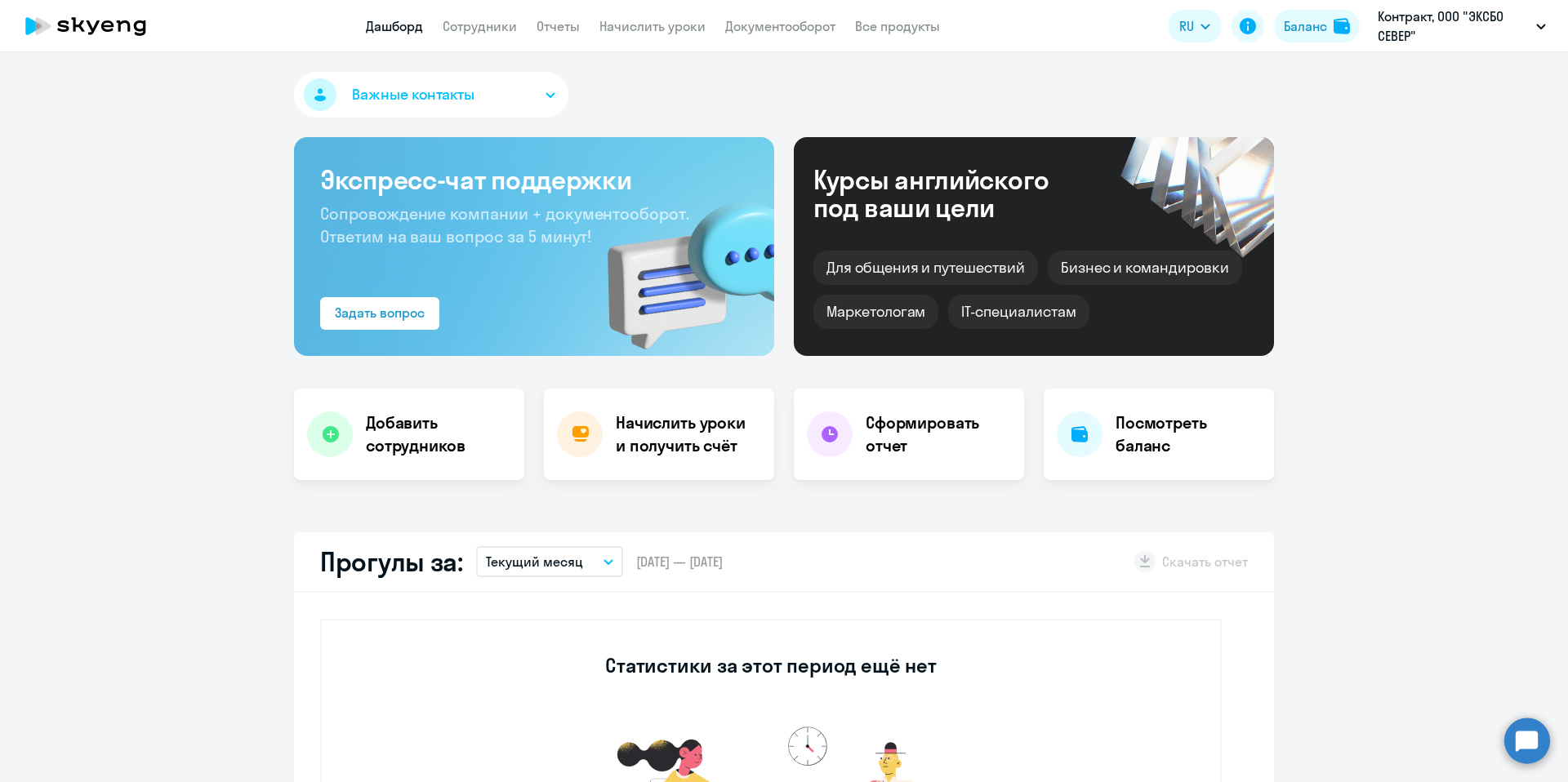
select select "30"
